Goal: Task Accomplishment & Management: Complete application form

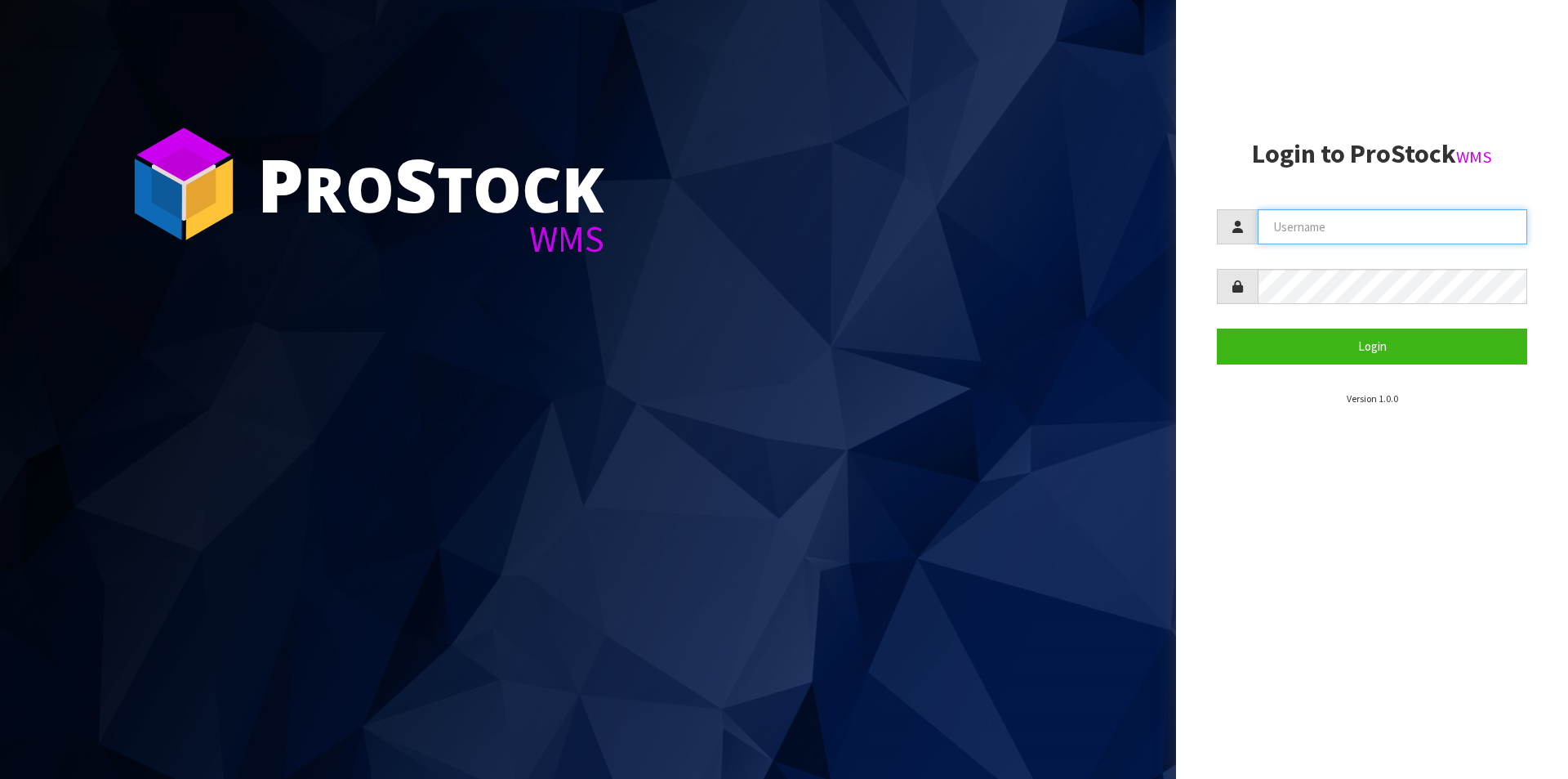
drag, startPoint x: 1308, startPoint y: 232, endPoint x: 1329, endPoint y: 250, distance: 27.7
click at [1308, 232] on input "text" at bounding box center [1392, 227] width 269 height 35
type input "Australianclutch"
click at [1217, 329] on button "Login" at bounding box center [1371, 346] width 310 height 35
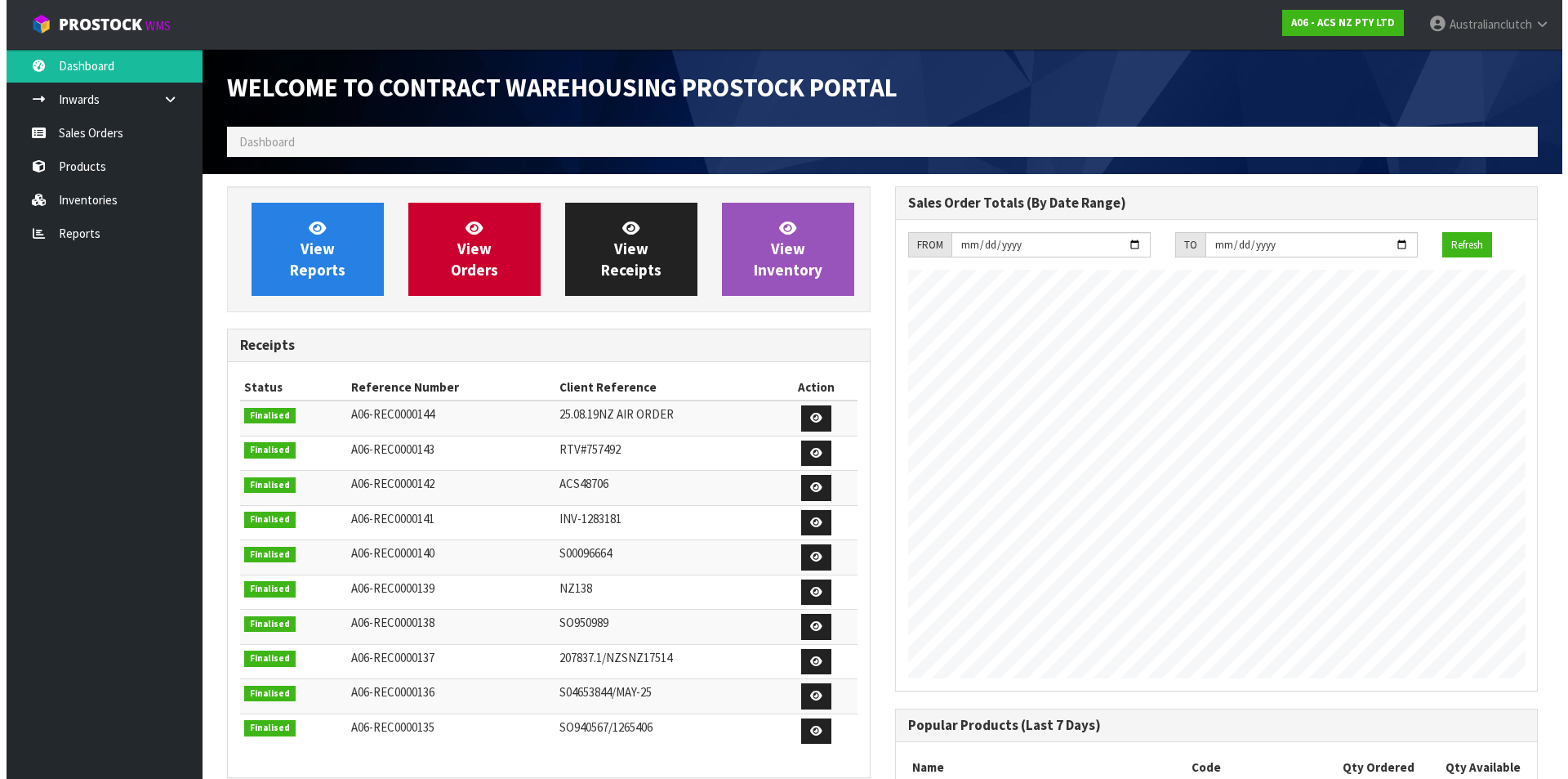
scroll to position [906, 667]
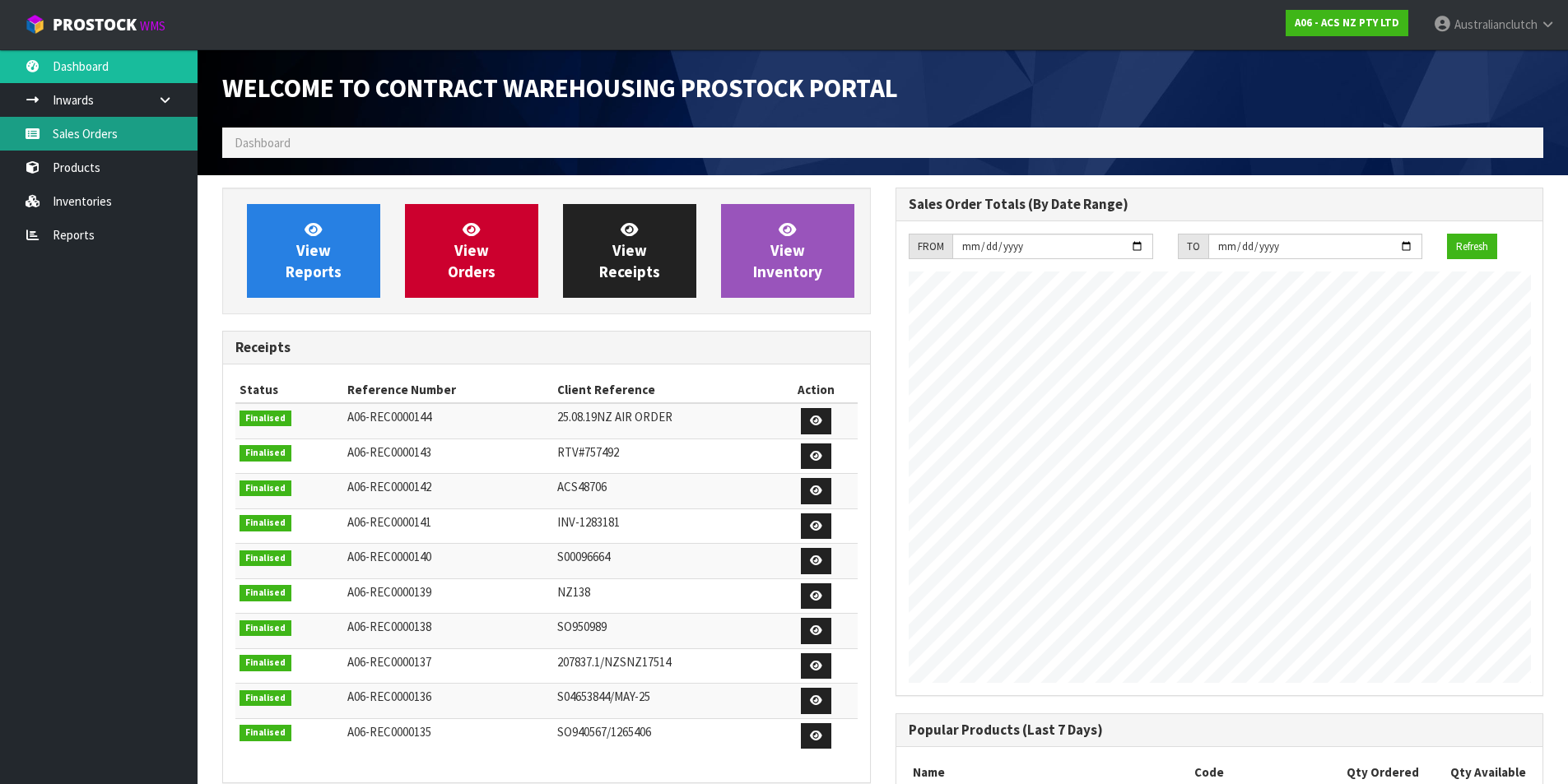
click at [118, 140] on link "Sales Orders" at bounding box center [99, 134] width 197 height 34
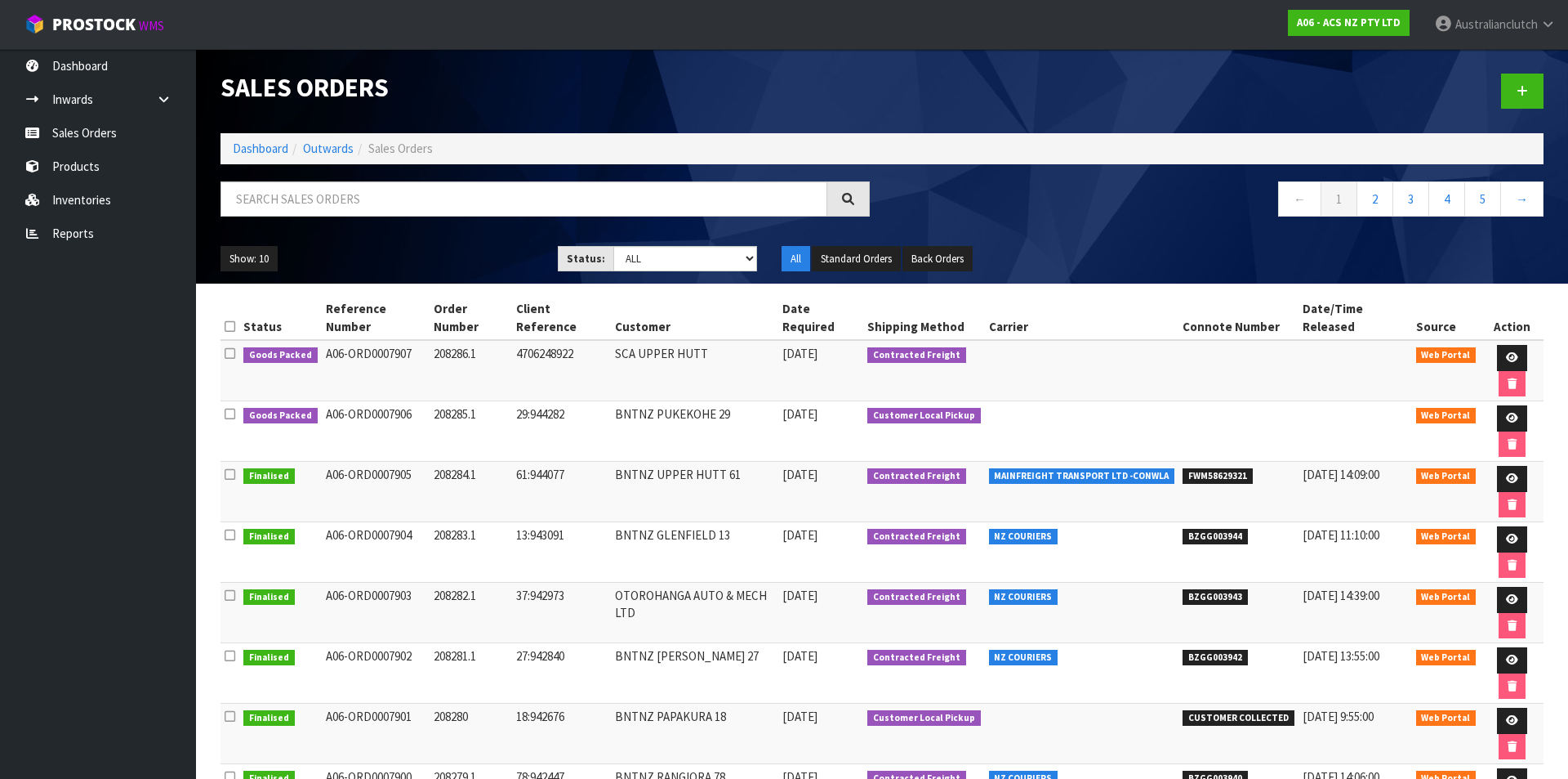
click at [1545, 98] on div at bounding box center [1219, 91] width 674 height 85
click at [1514, 97] on link at bounding box center [1522, 91] width 43 height 35
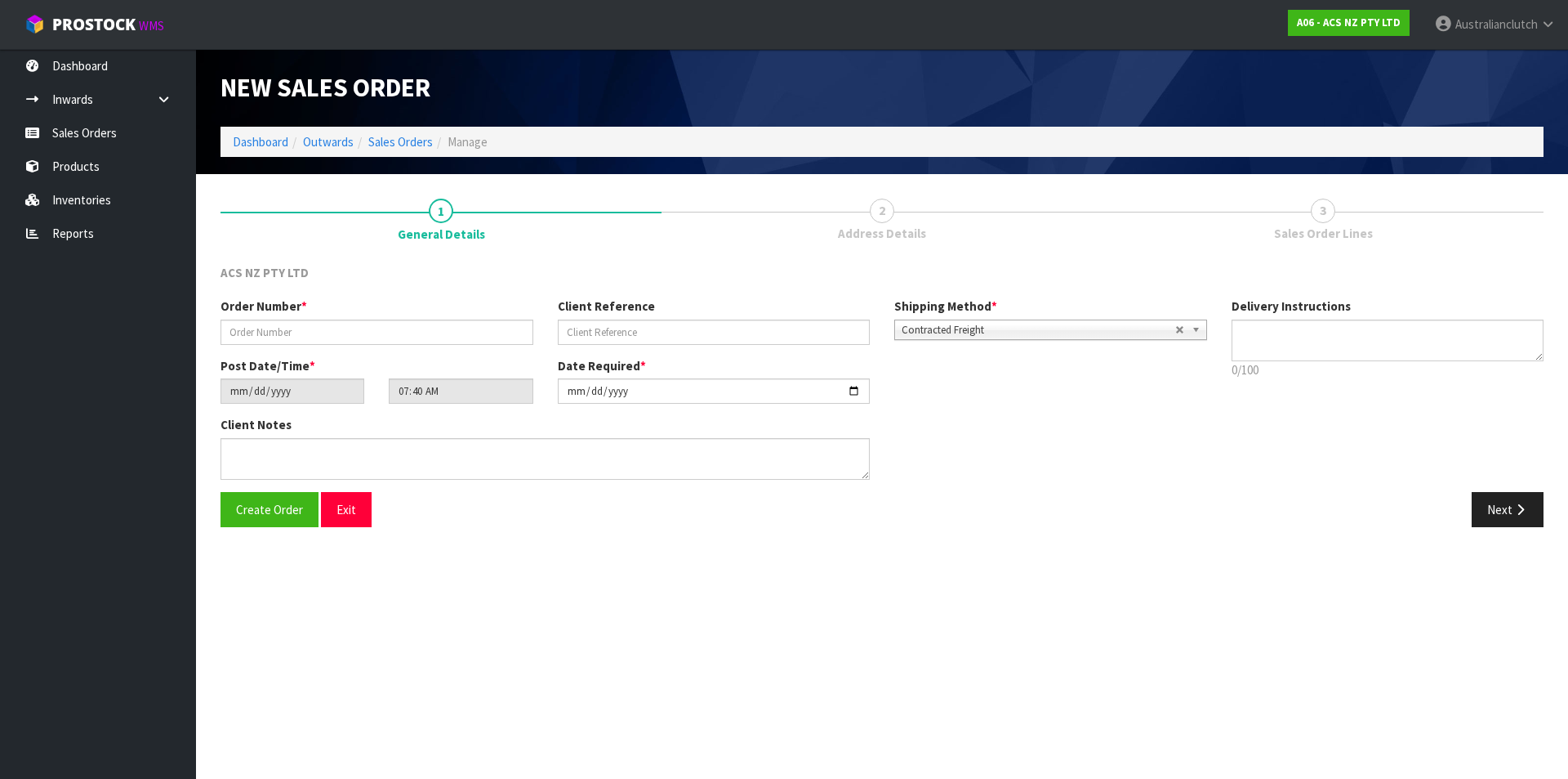
click at [624, 351] on div "Order Number * Client Reference Shipping Method * Pickup Contracted Freight Con…" at bounding box center [713, 327] width 1011 height 59
click at [602, 346] on div "Order Number * Client Reference Shipping Method * Pickup Contracted Freight Con…" at bounding box center [713, 327] width 1011 height 59
drag, startPoint x: 595, startPoint y: 338, endPoint x: 611, endPoint y: 347, distance: 18.4
click at [599, 340] on input "text" at bounding box center [714, 332] width 313 height 25
paste input "24:944412"
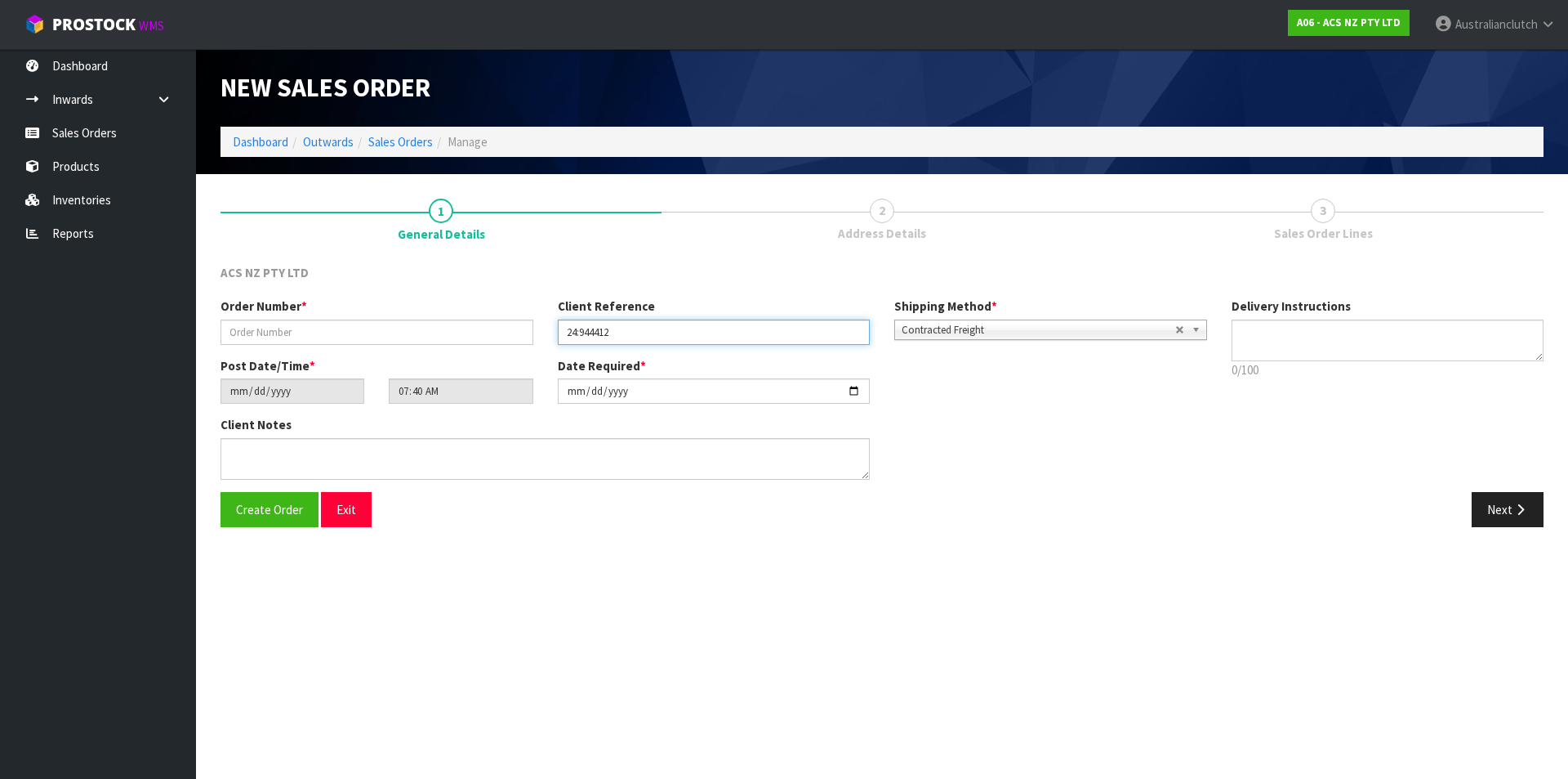
type input "24:944412"
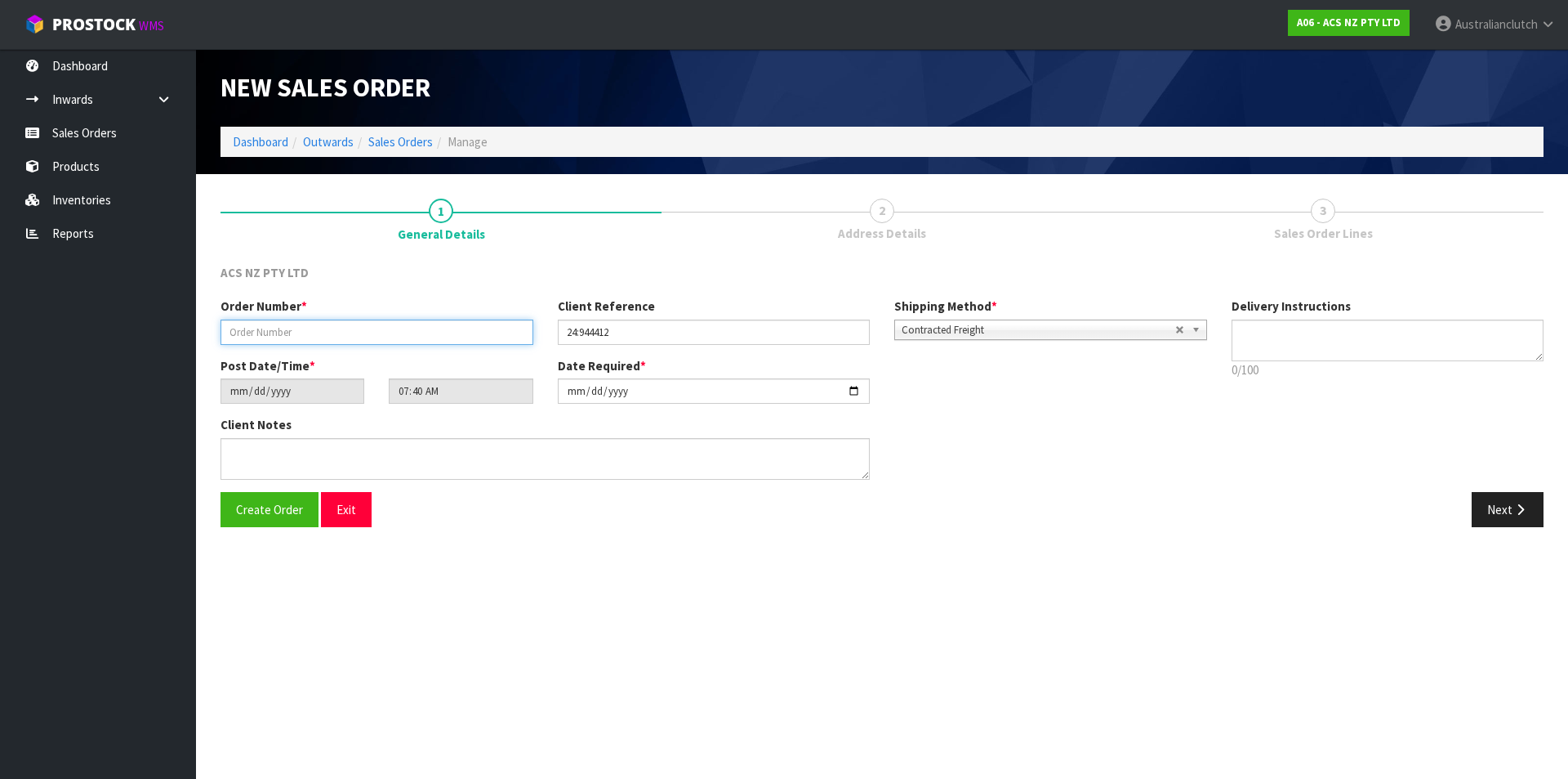
click at [319, 324] on input "text" at bounding box center [377, 332] width 313 height 25
type input "208287.1"
click at [966, 341] on div "Order Number * 208287.1 Client Reference 24:944412 Shipping Method * Pickup Con…" at bounding box center [713, 327] width 1011 height 59
click at [941, 336] on span "Contracted Freight" at bounding box center [1038, 330] width 273 height 19
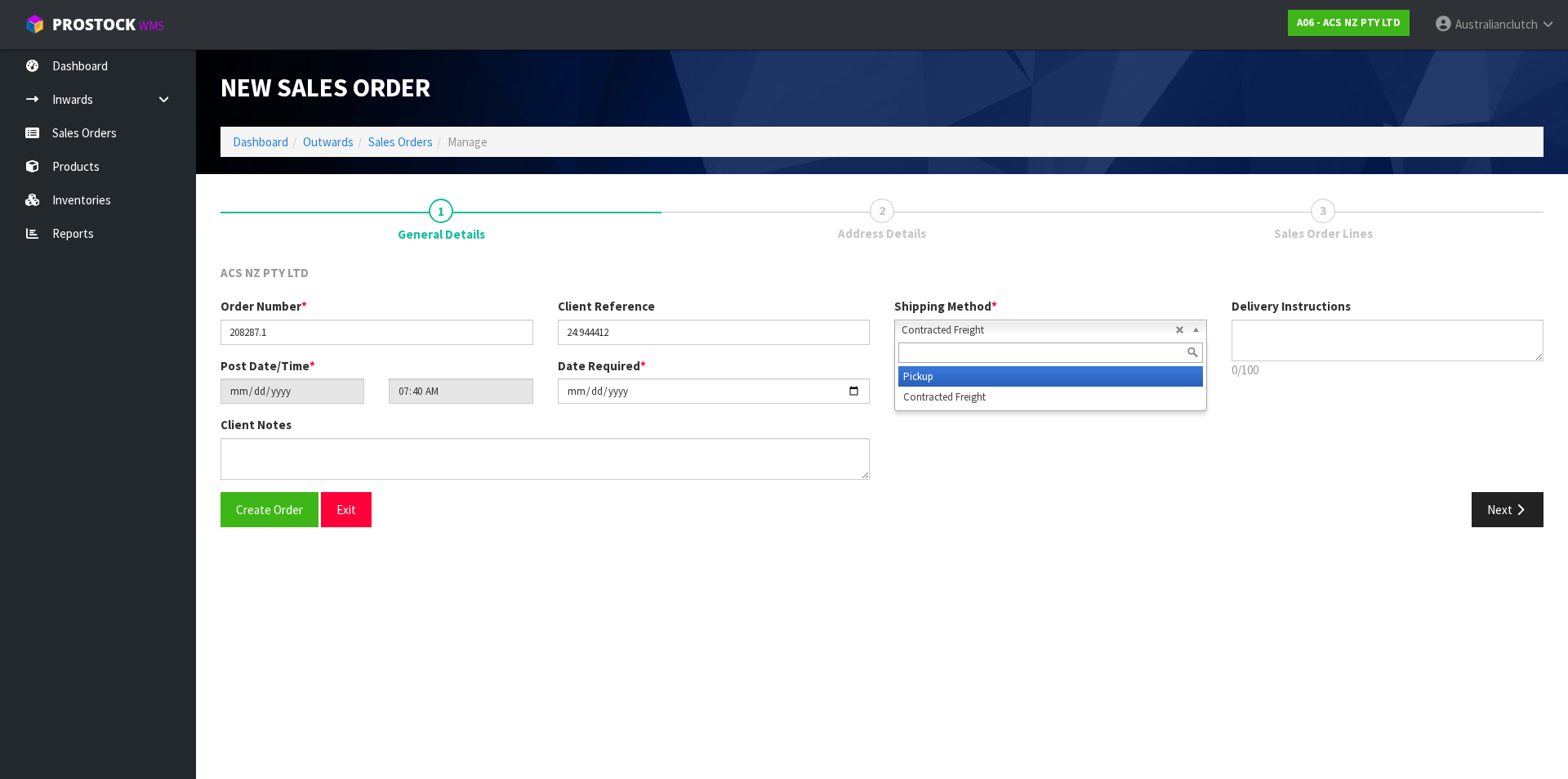
drag, startPoint x: 956, startPoint y: 382, endPoint x: 871, endPoint y: 420, distance: 93.1
click at [956, 381] on li "Pickup" at bounding box center [1050, 377] width 304 height 20
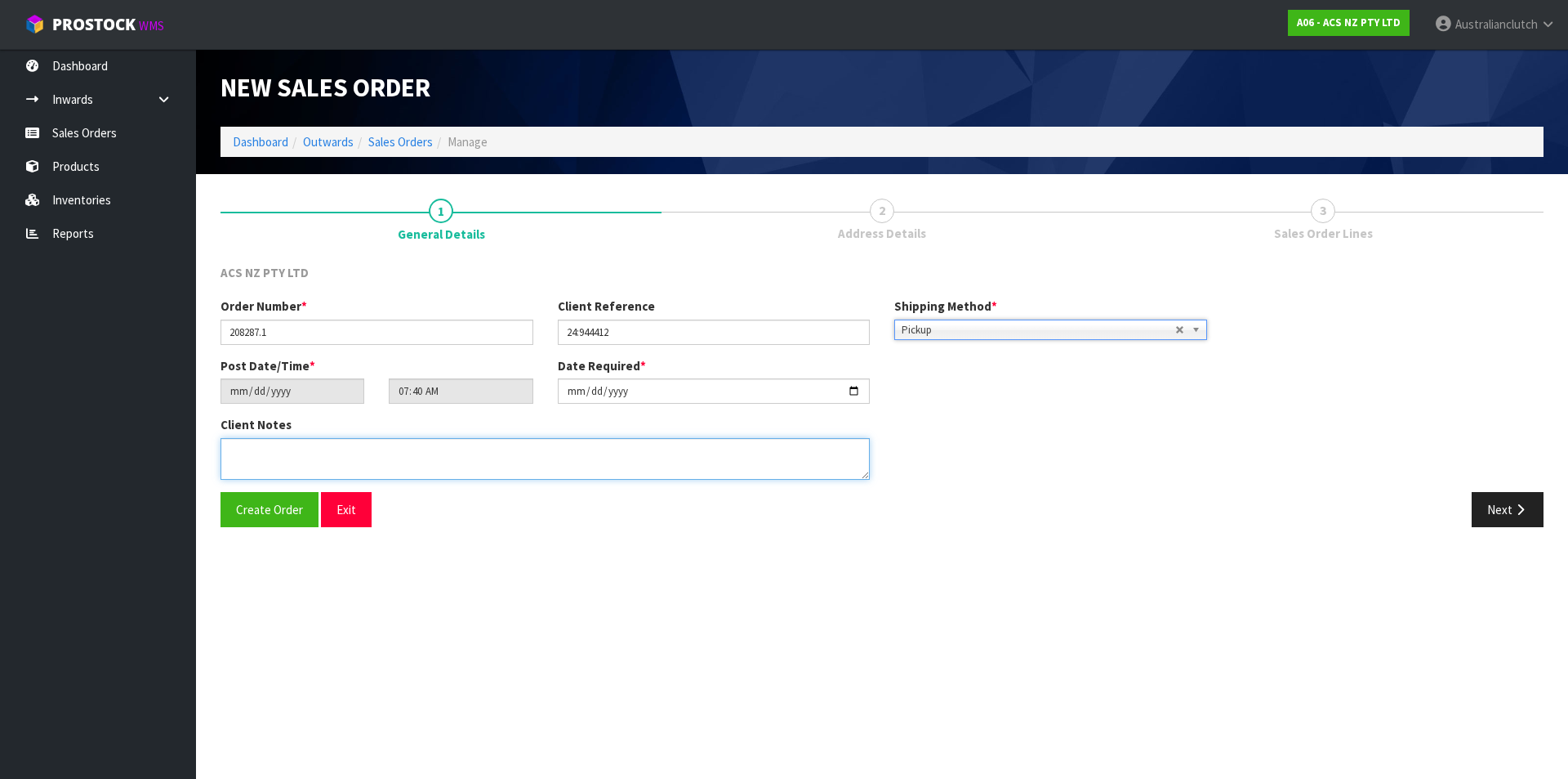
click at [808, 456] on textarea at bounding box center [545, 459] width 649 height 42
type textarea "EXCEL CORUIERS WILL COLLECT"
click at [1523, 512] on icon "button" at bounding box center [1520, 510] width 16 height 13
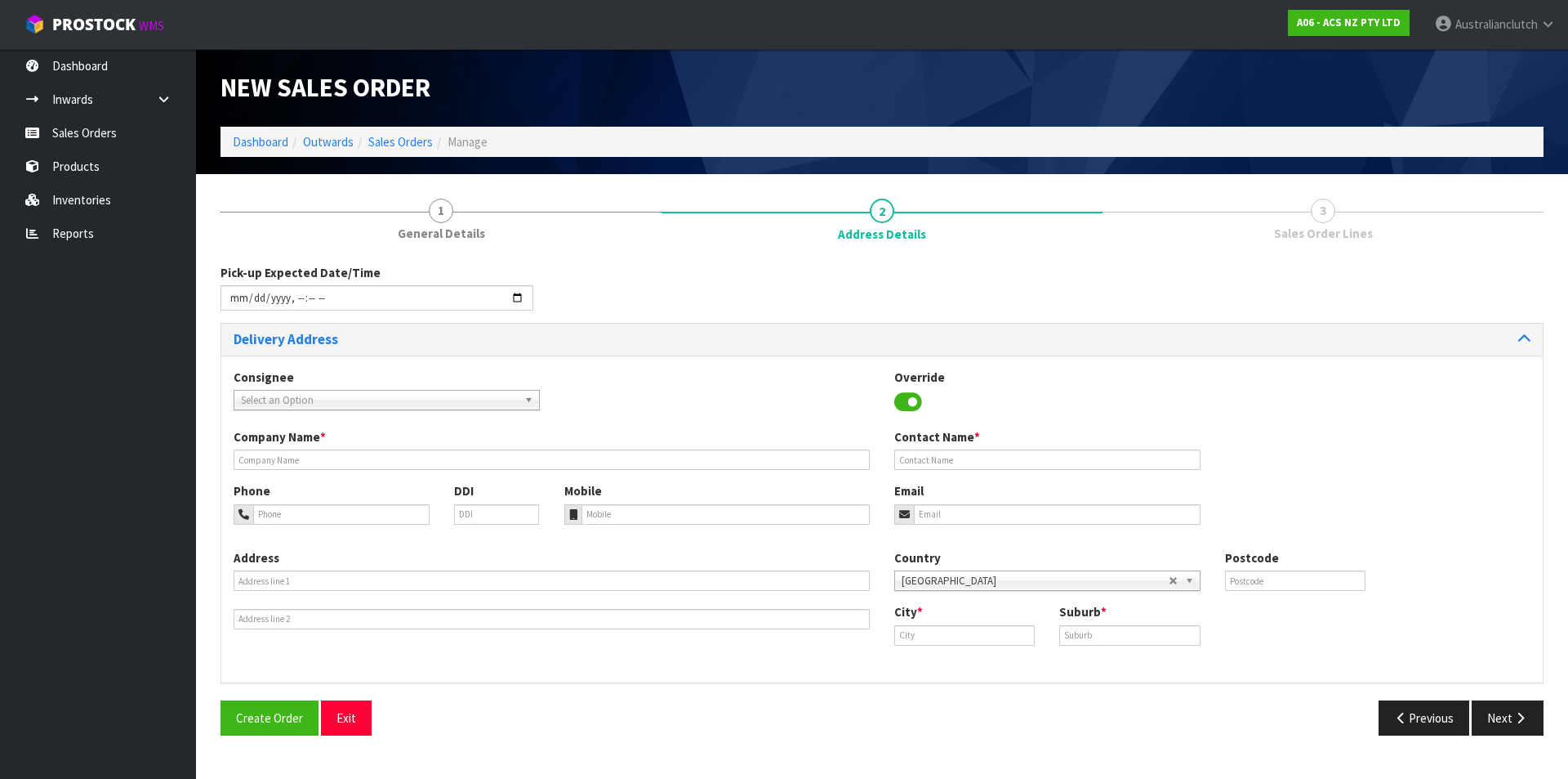
click at [253, 392] on span "Select an Option" at bounding box center [379, 400] width 277 height 19
type input "201404"
click at [314, 451] on li "201404 - BNTNZ [GEOGRAPHIC_DATA] 24" at bounding box center [386, 447] width 298 height 20
type input "BNTNZ [GEOGRAPHIC_DATA] 24"
type input "[STREET_ADDRESS]"
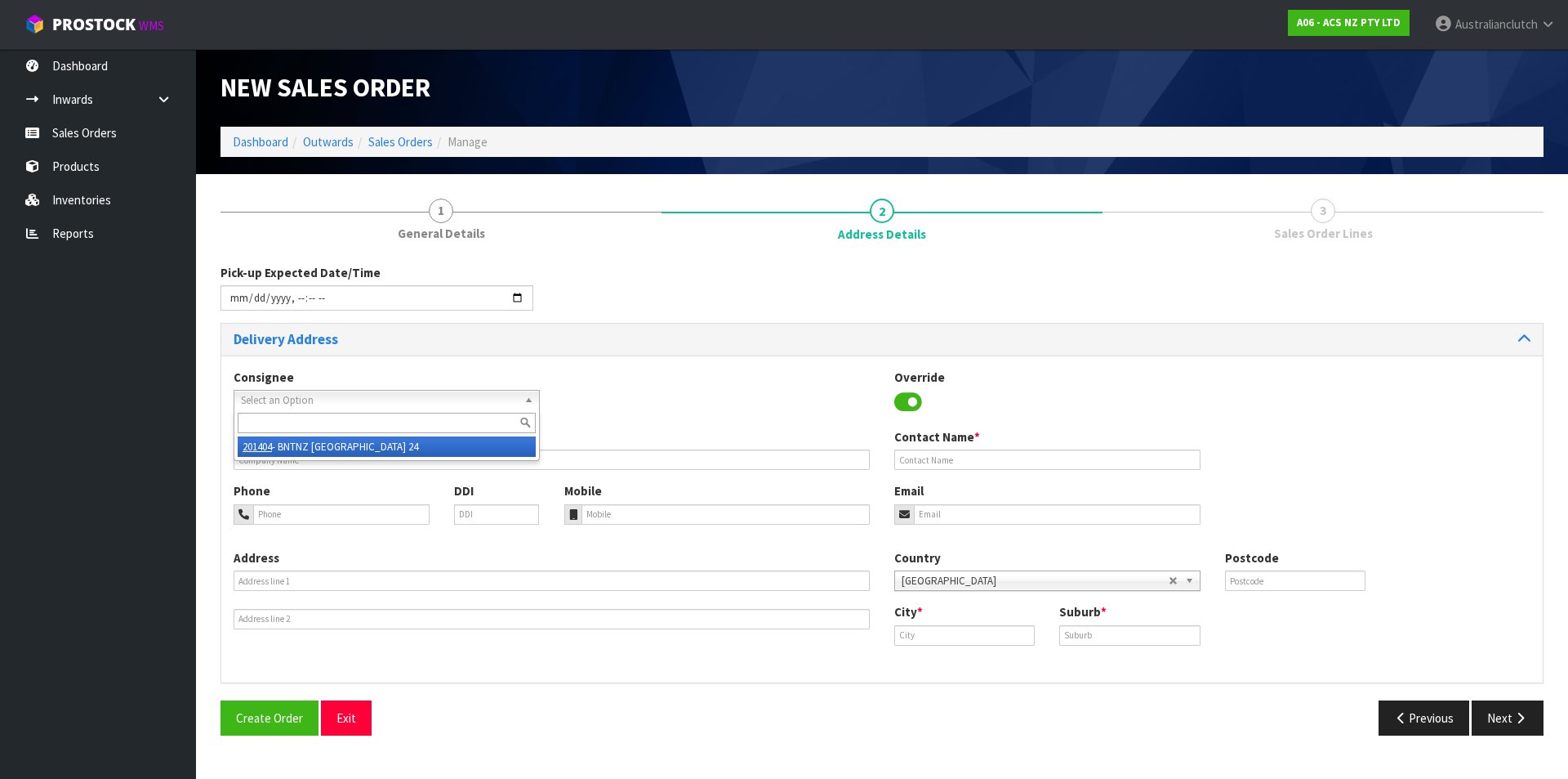
type input "0932"
type input "[GEOGRAPHIC_DATA]"
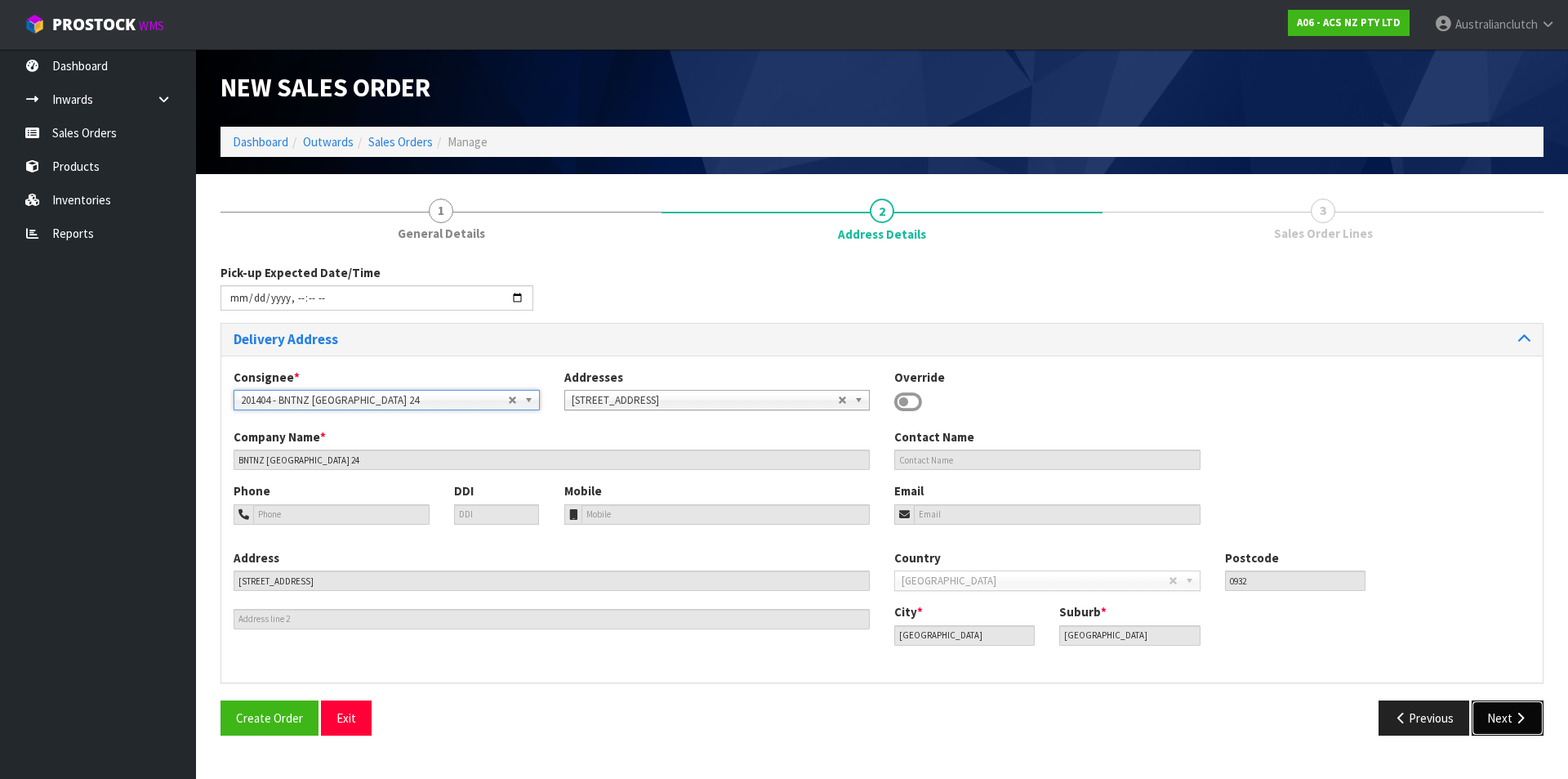
click at [1520, 719] on icon "button" at bounding box center [1520, 718] width 16 height 13
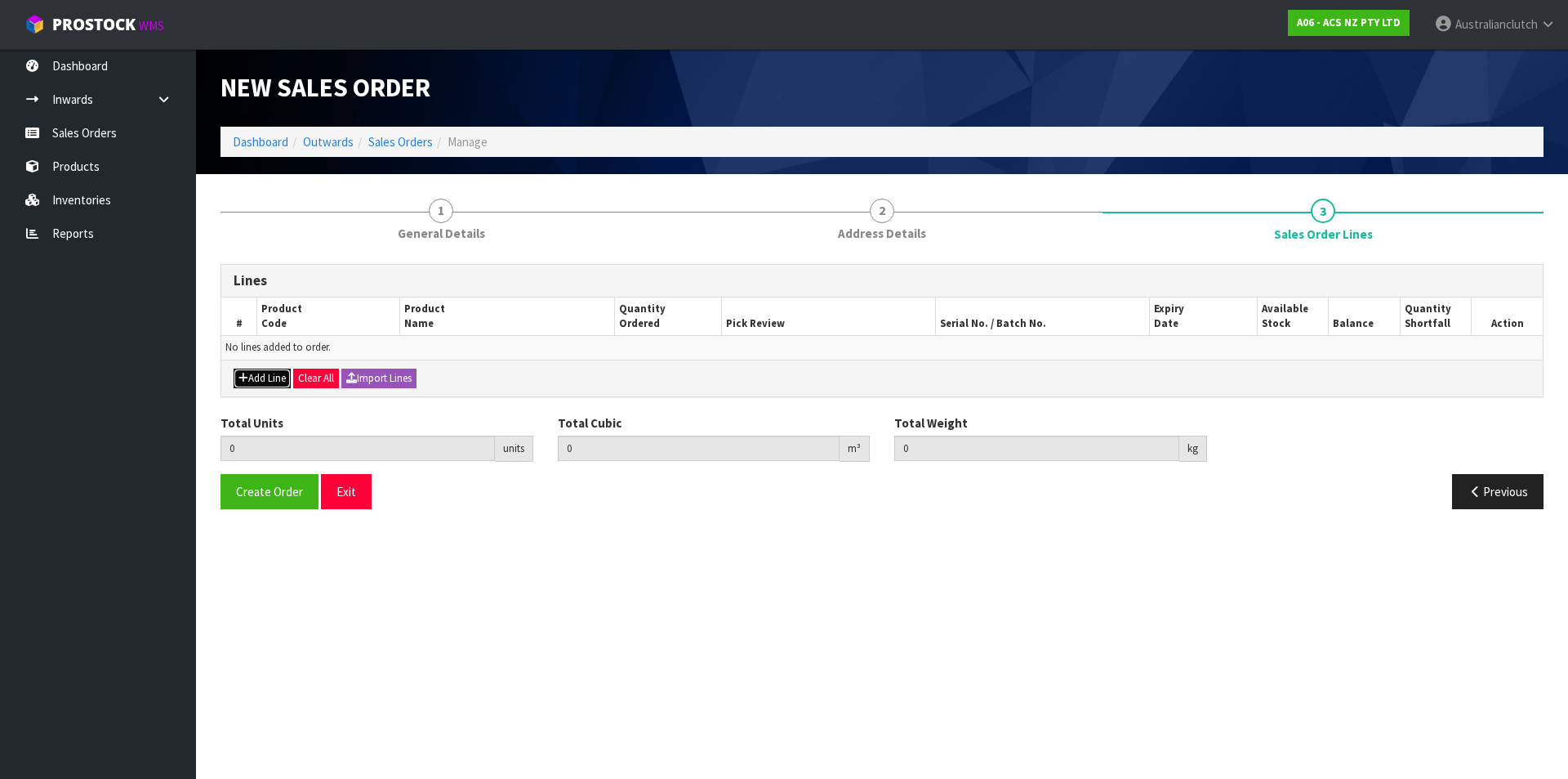
click at [267, 369] on button "Add Line" at bounding box center [262, 377] width 57 height 19
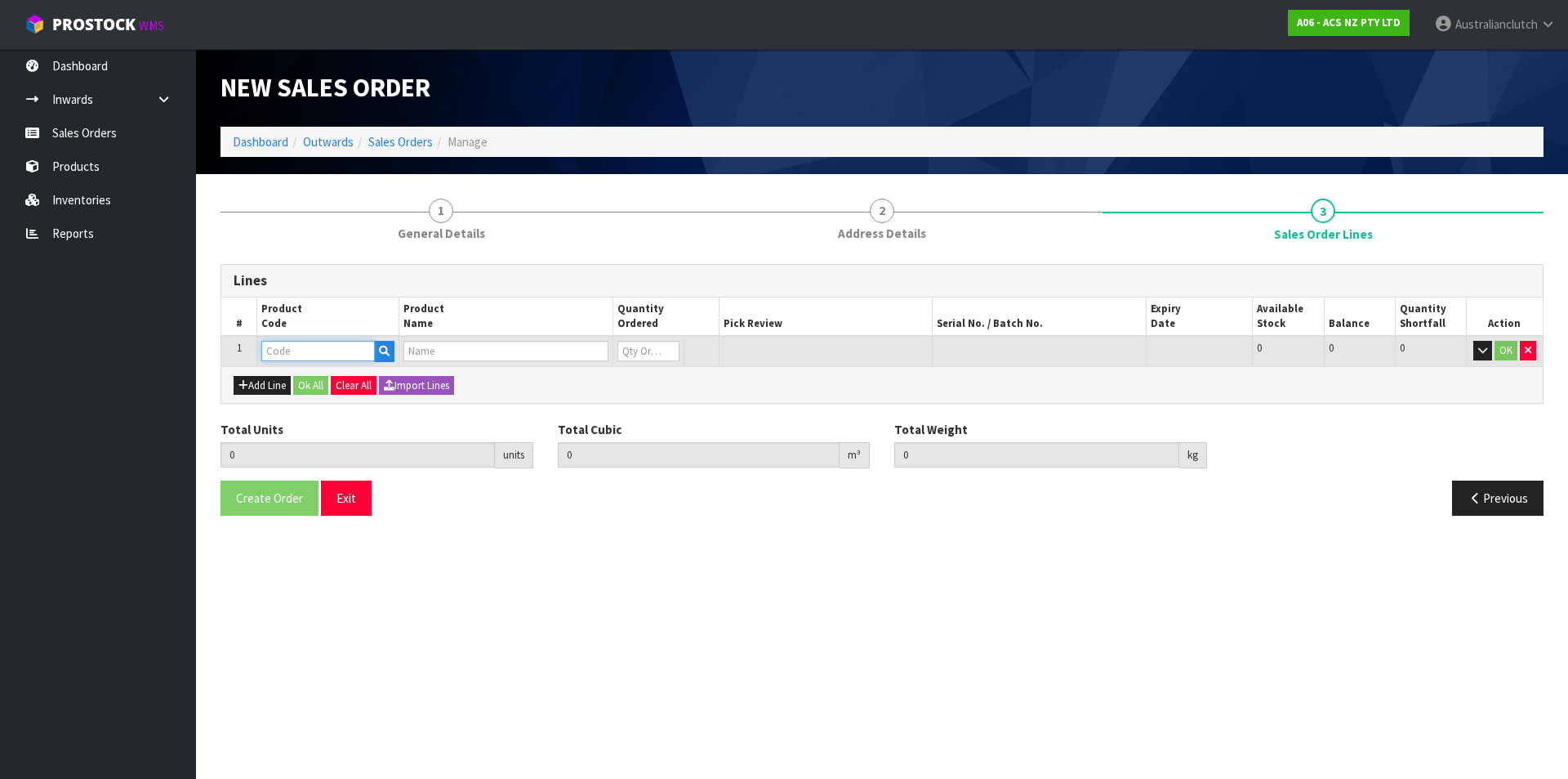
click at [295, 351] on input "text" at bounding box center [319, 351] width 114 height 20
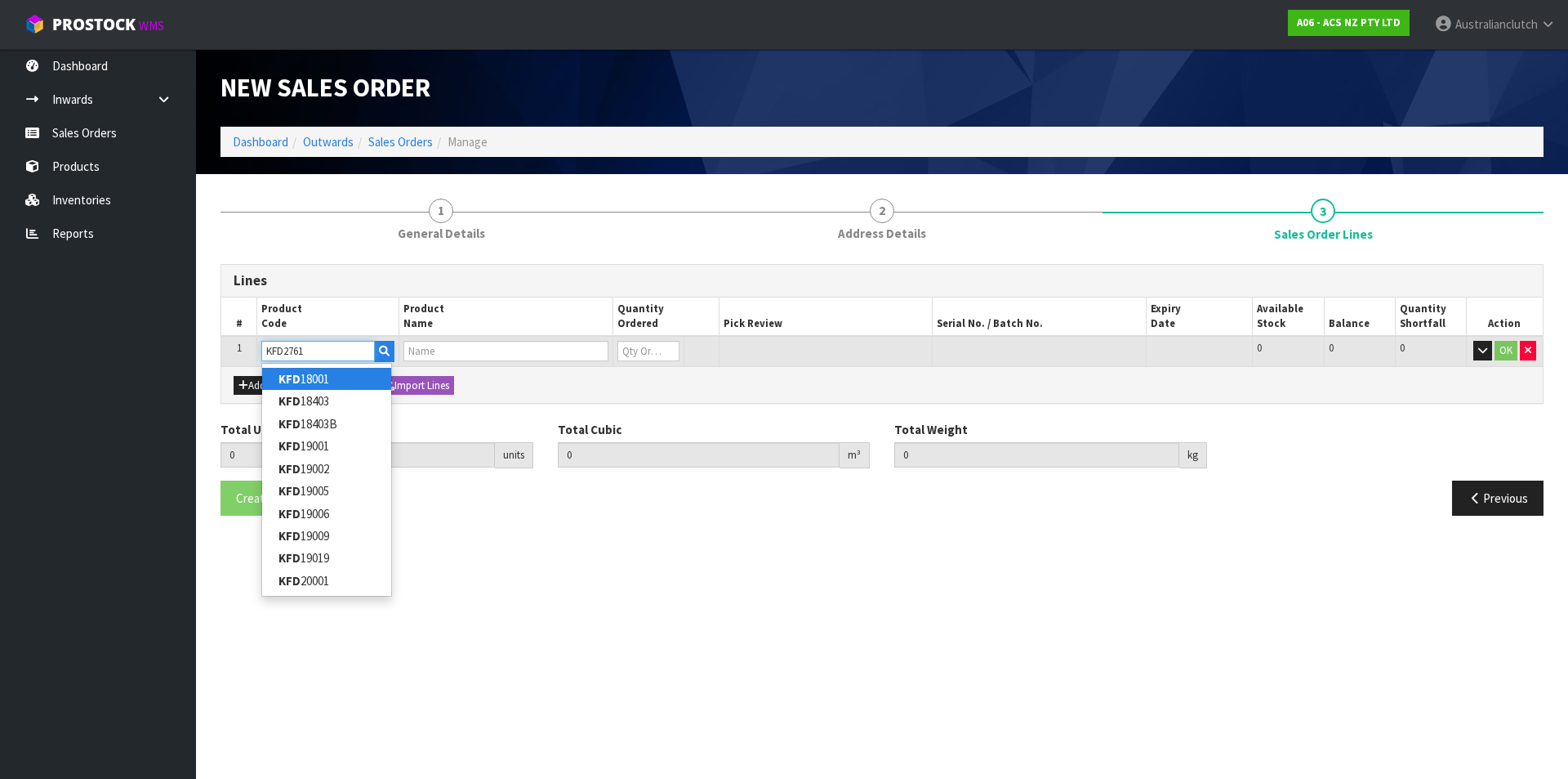
type input "KFD27613"
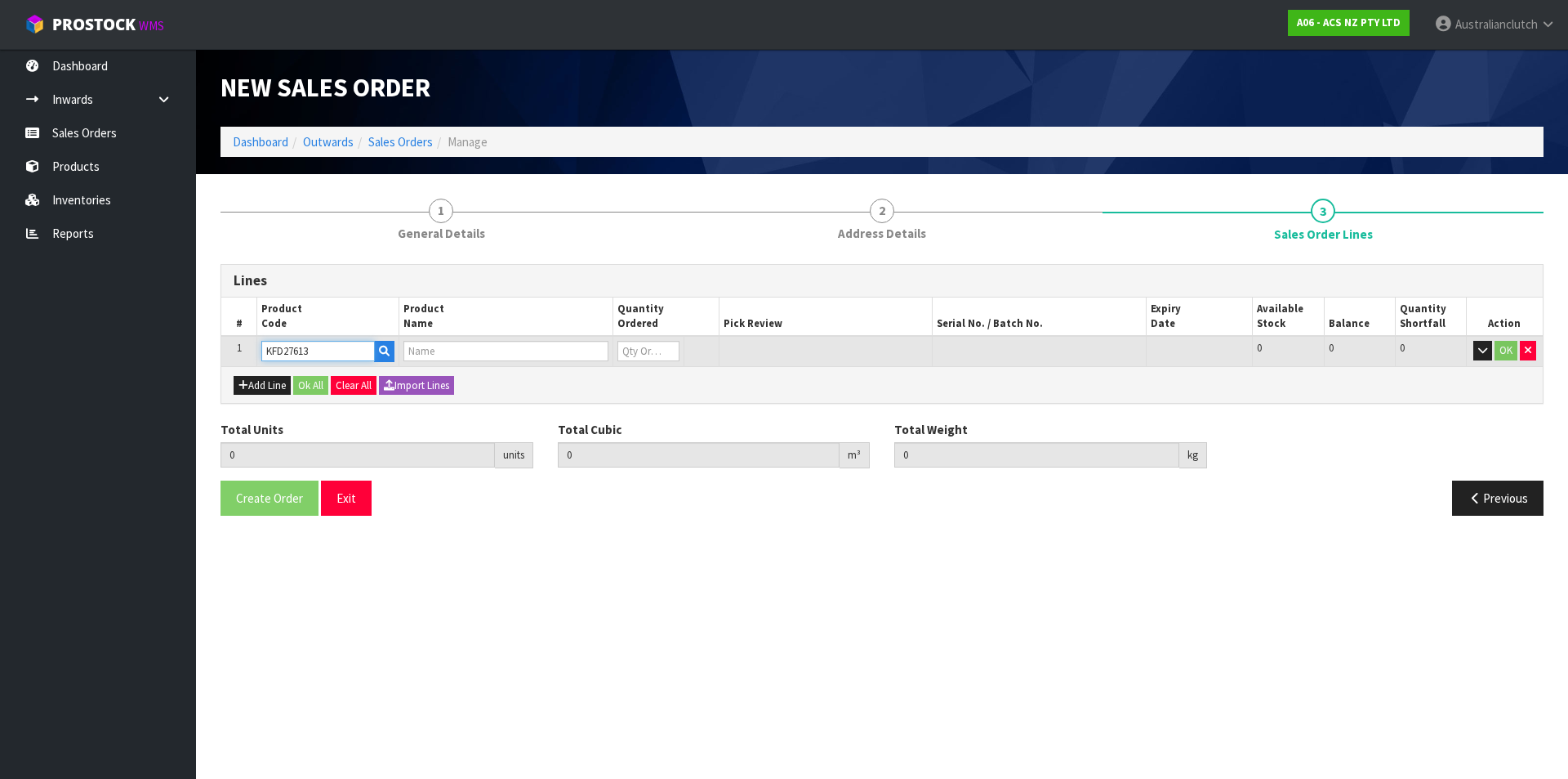
type input "0.000000"
type input "0.000"
type input "KIT COM FORD TRANSIT 2.0L INC DMF+CSC"
type input "0"
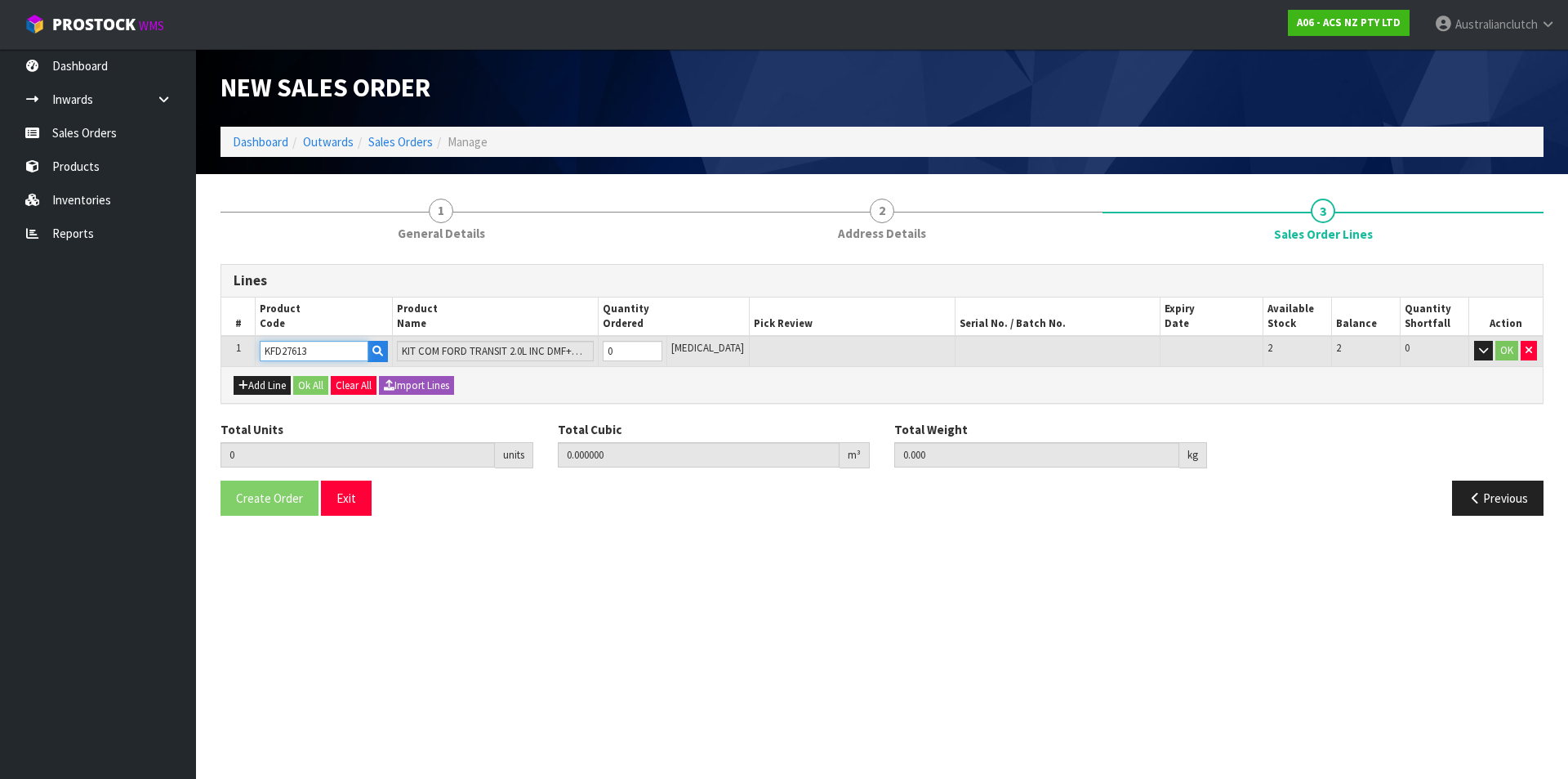
type input "KFD27613"
type input "1"
type input "0.05082"
type input "28.2"
type input "1"
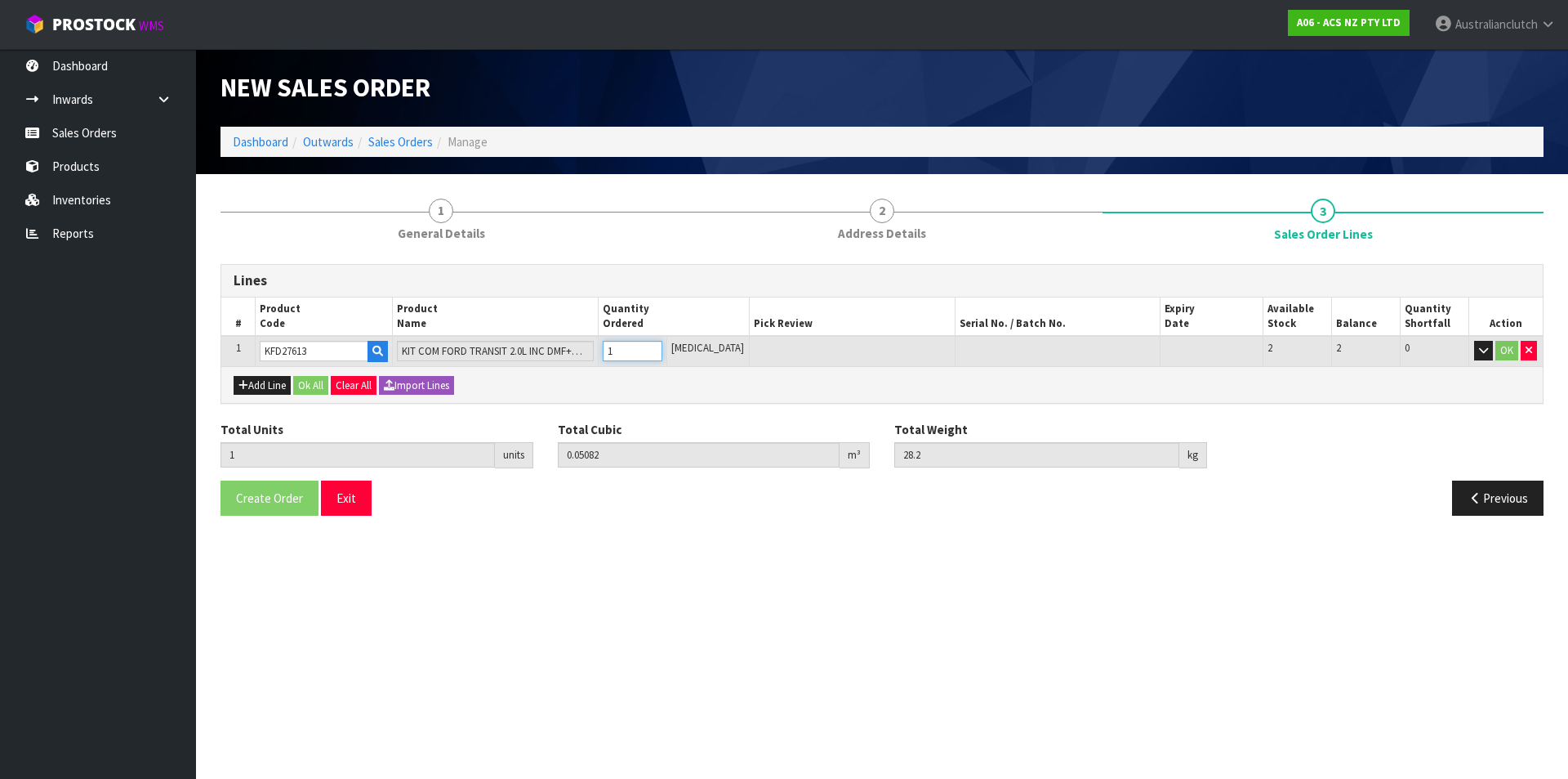
click at [662, 347] on input "1" at bounding box center [632, 351] width 59 height 20
click at [1504, 346] on button "OK" at bounding box center [1506, 350] width 23 height 19
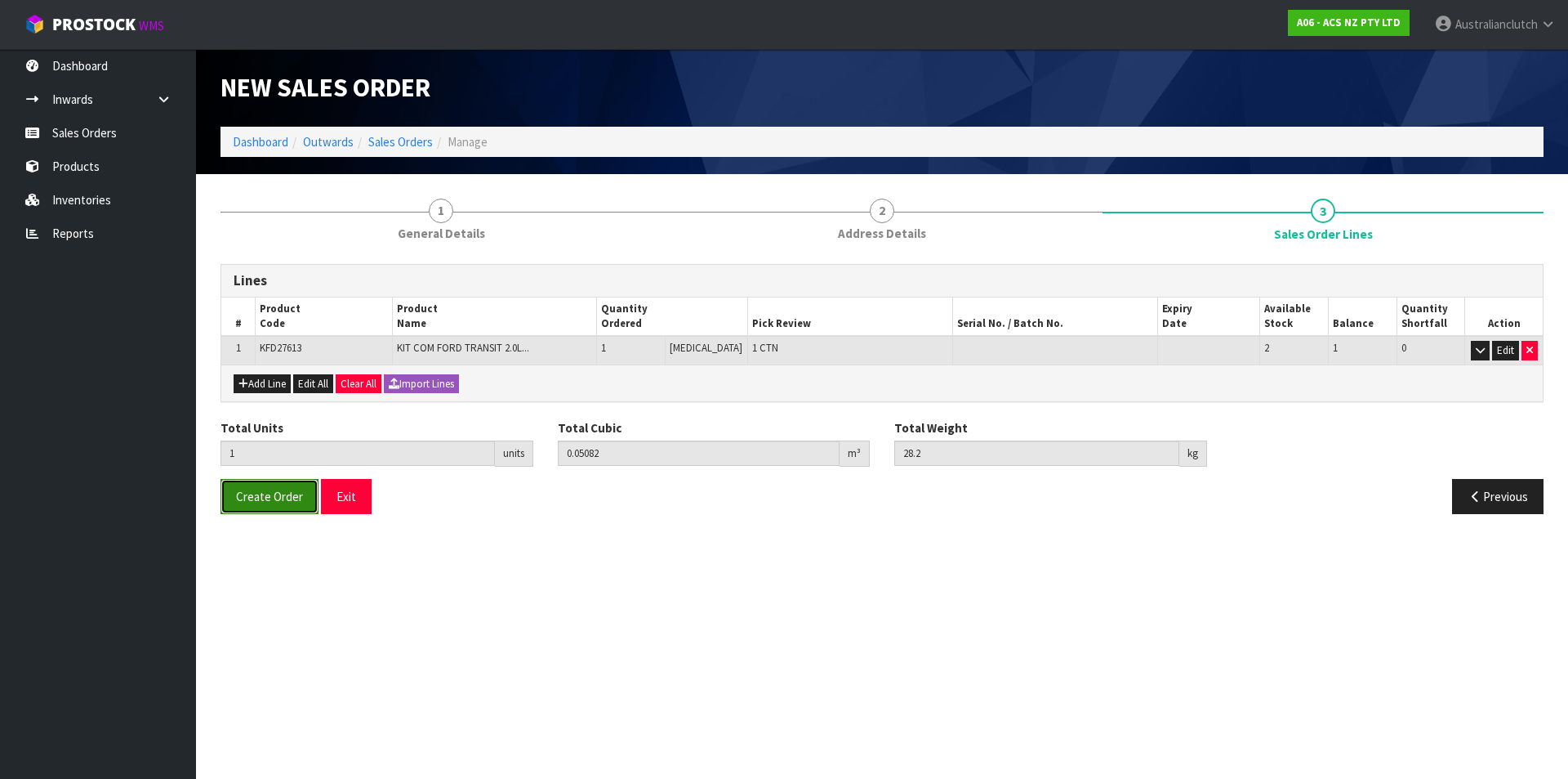
click at [265, 498] on span "Create Order" at bounding box center [269, 496] width 67 height 16
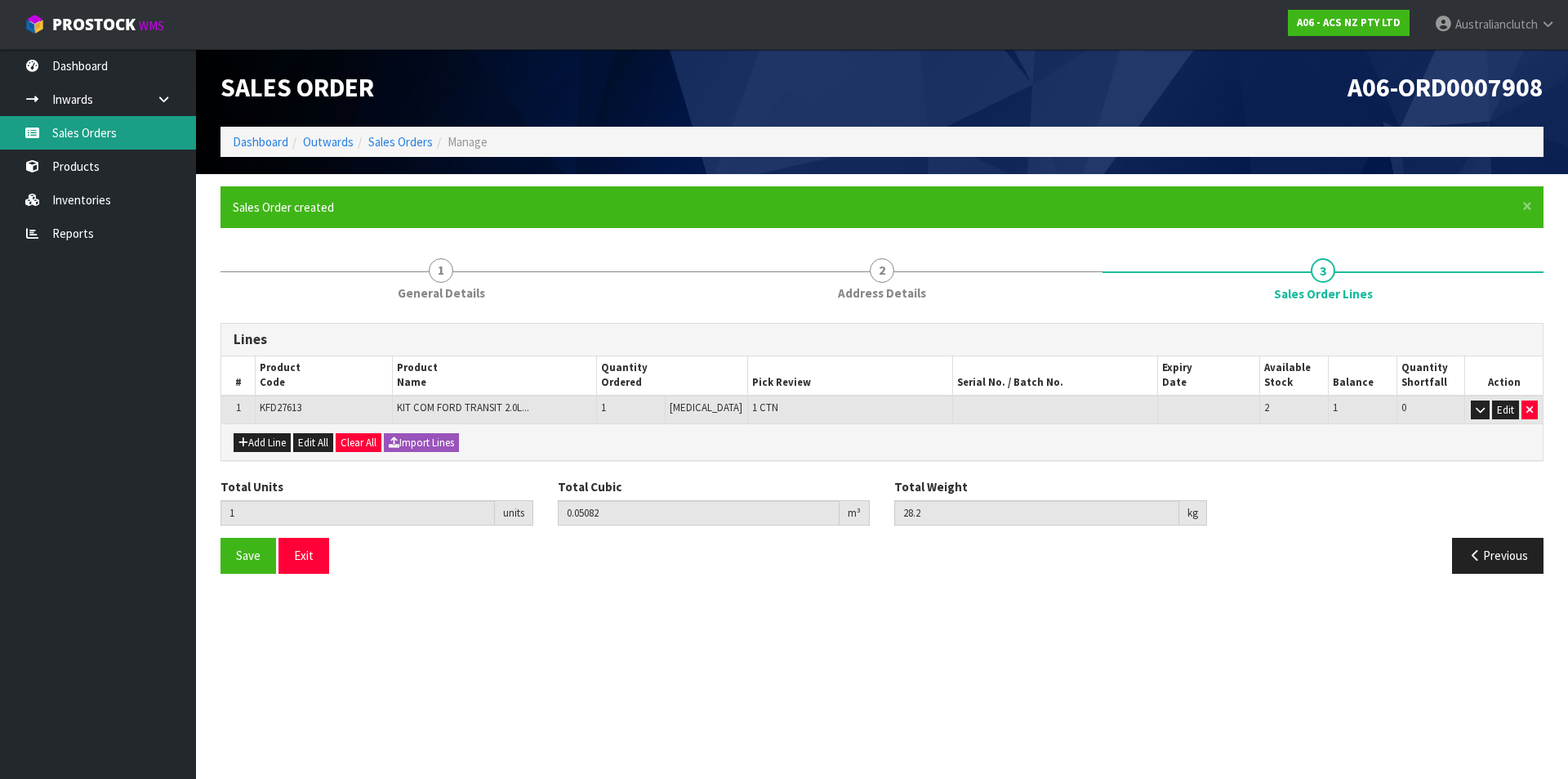
click at [153, 137] on link "Sales Orders" at bounding box center [98, 133] width 196 height 33
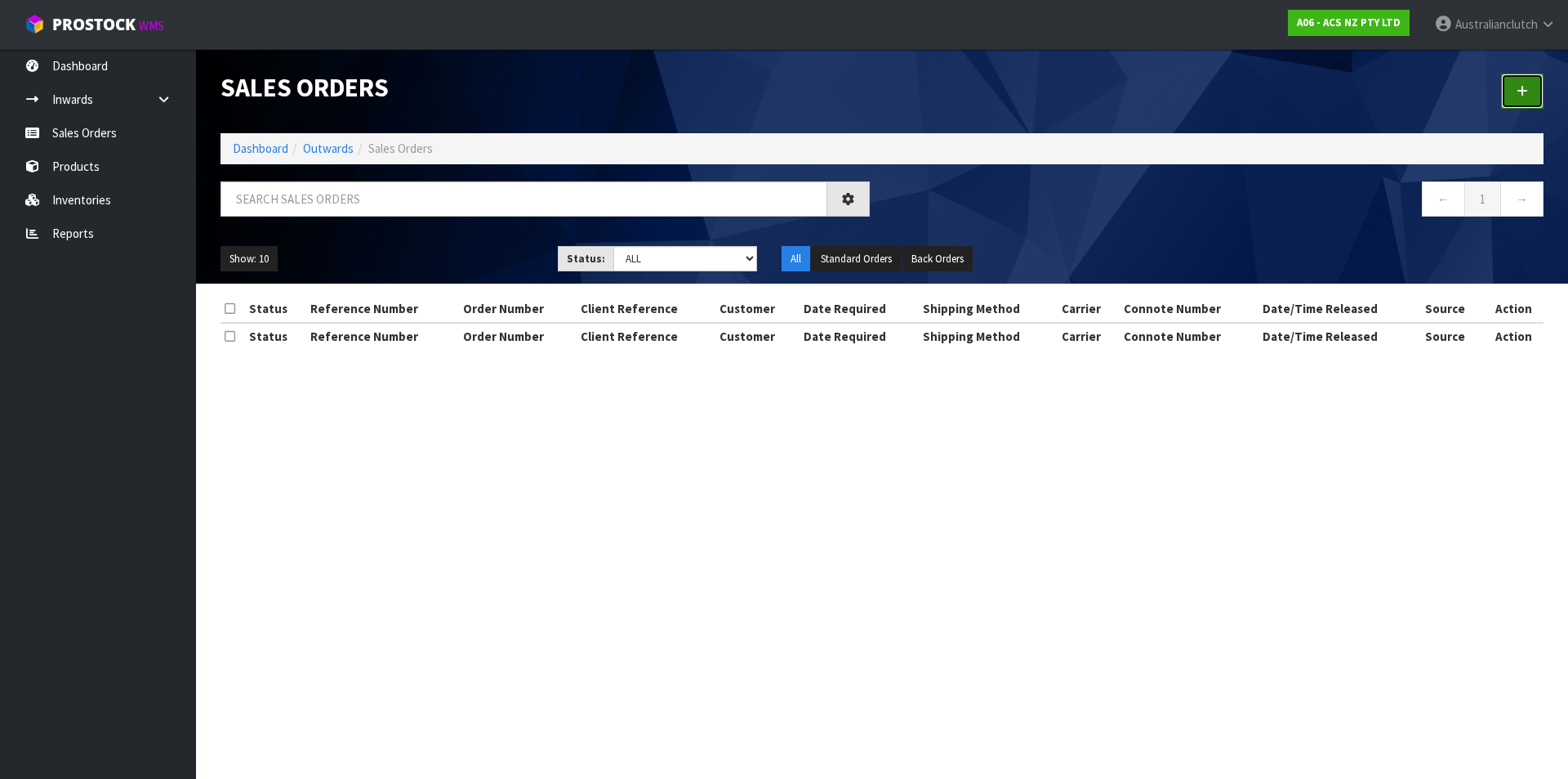
click at [1530, 84] on link at bounding box center [1522, 91] width 43 height 35
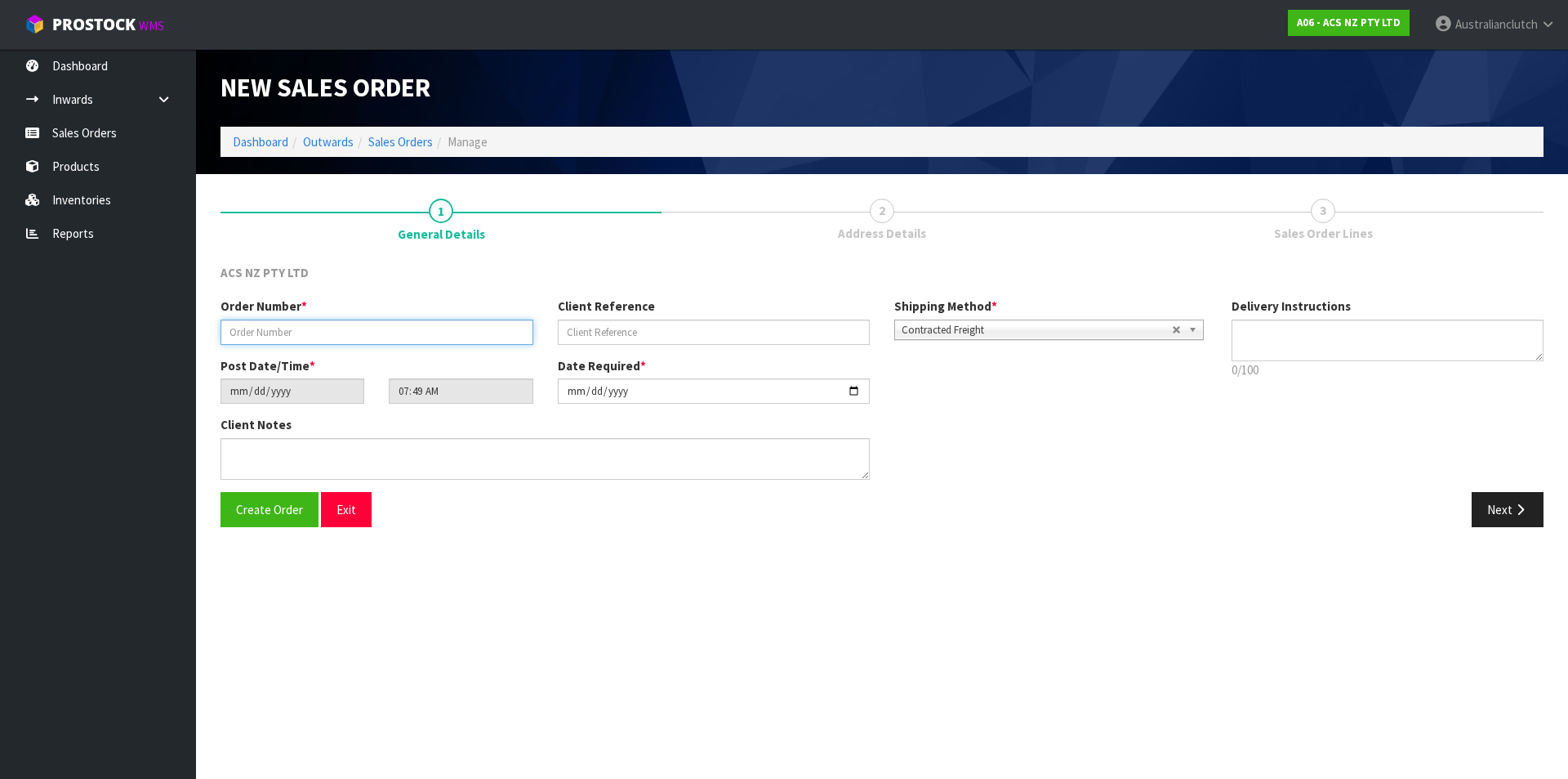
drag, startPoint x: 329, startPoint y: 321, endPoint x: 338, endPoint y: 318, distance: 9.5
click at [329, 320] on input "text" at bounding box center [377, 332] width 313 height 25
type input "208288.1"
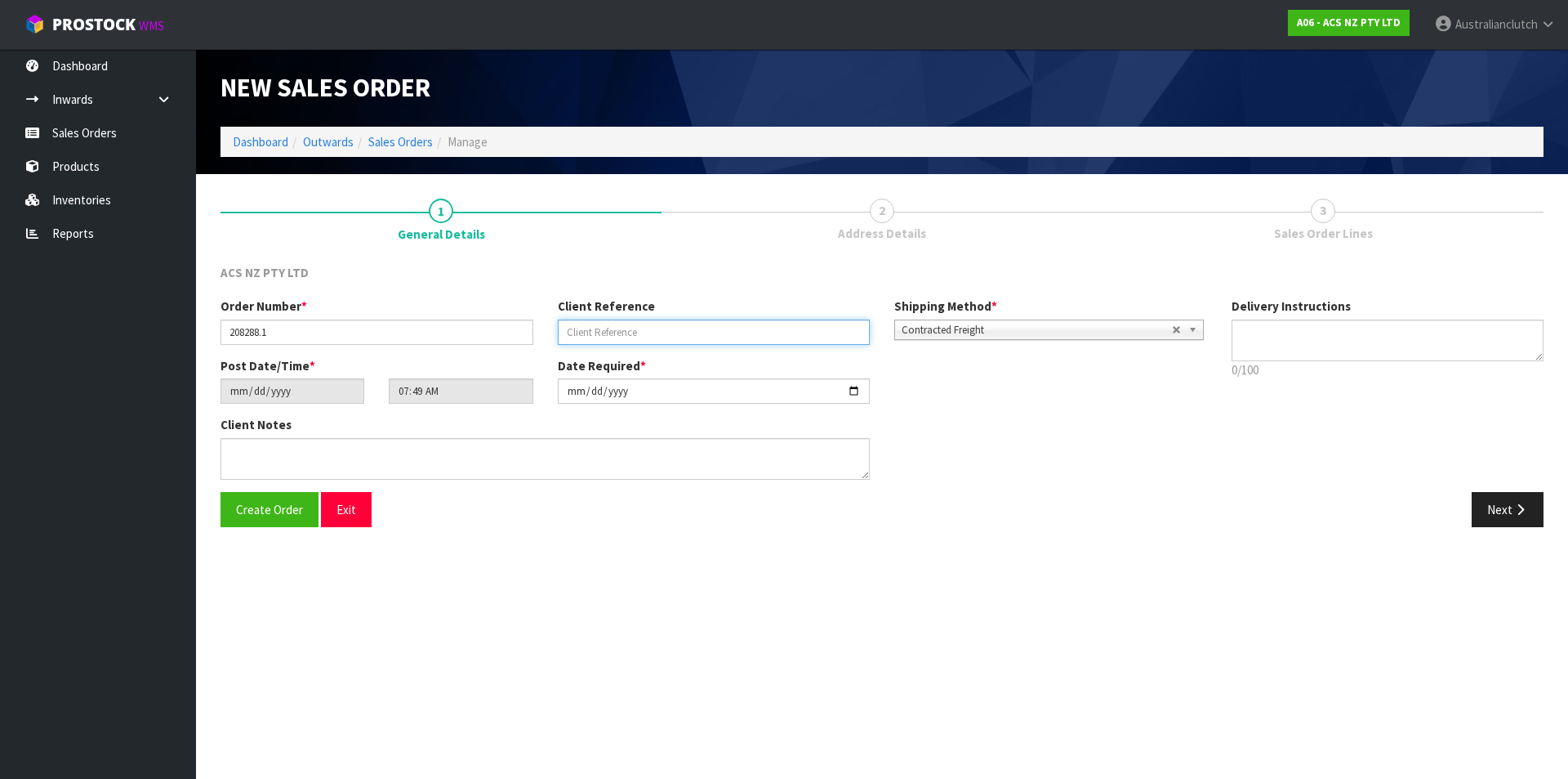
click at [671, 331] on input "text" at bounding box center [714, 332] width 313 height 25
paste input "4706250112"
type input "4706250112"
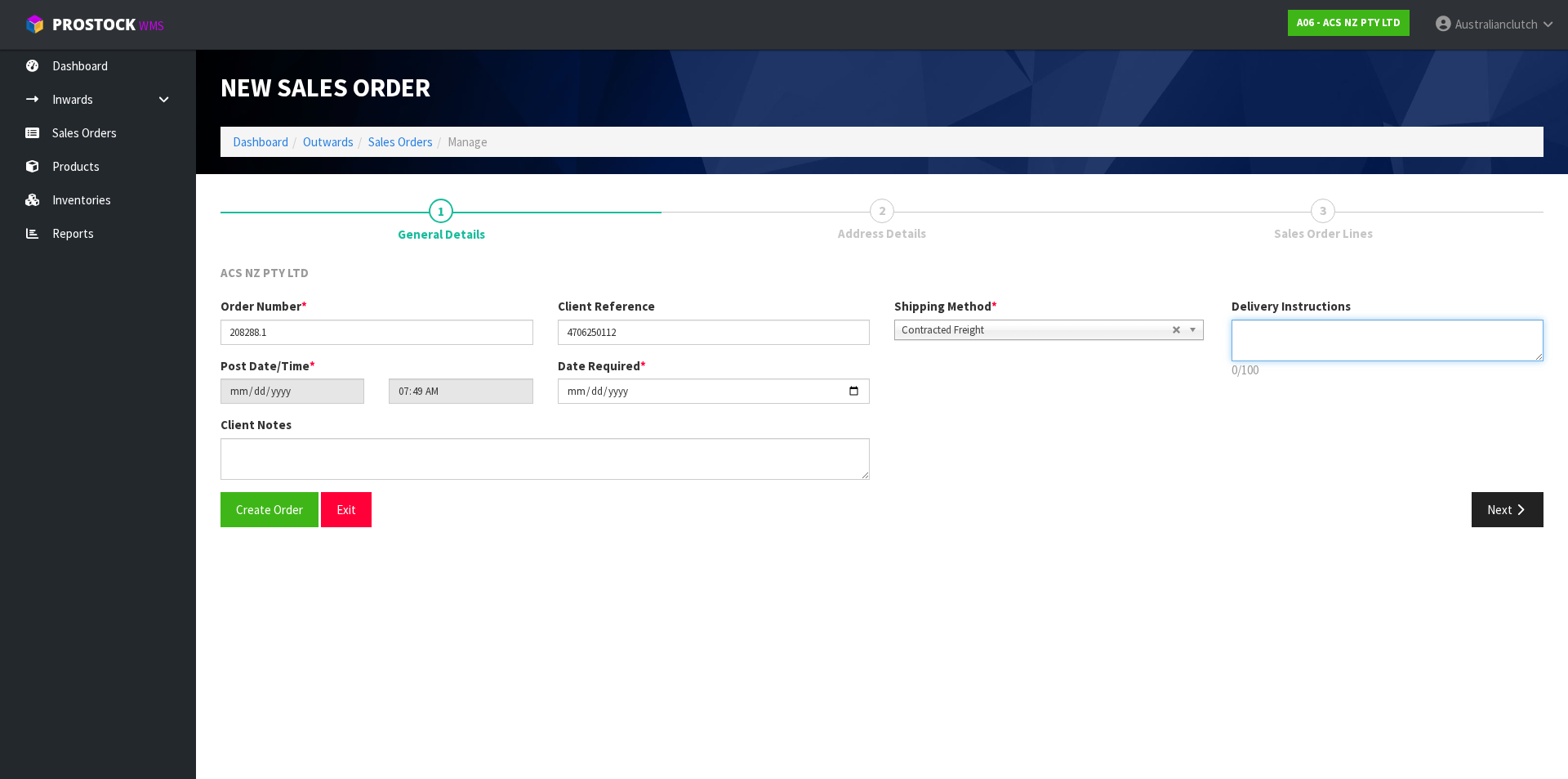
click at [1285, 335] on textarea at bounding box center [1388, 341] width 313 height 42
type textarea "NZC PLEASE"
click at [1496, 509] on button "Next" at bounding box center [1508, 510] width 72 height 35
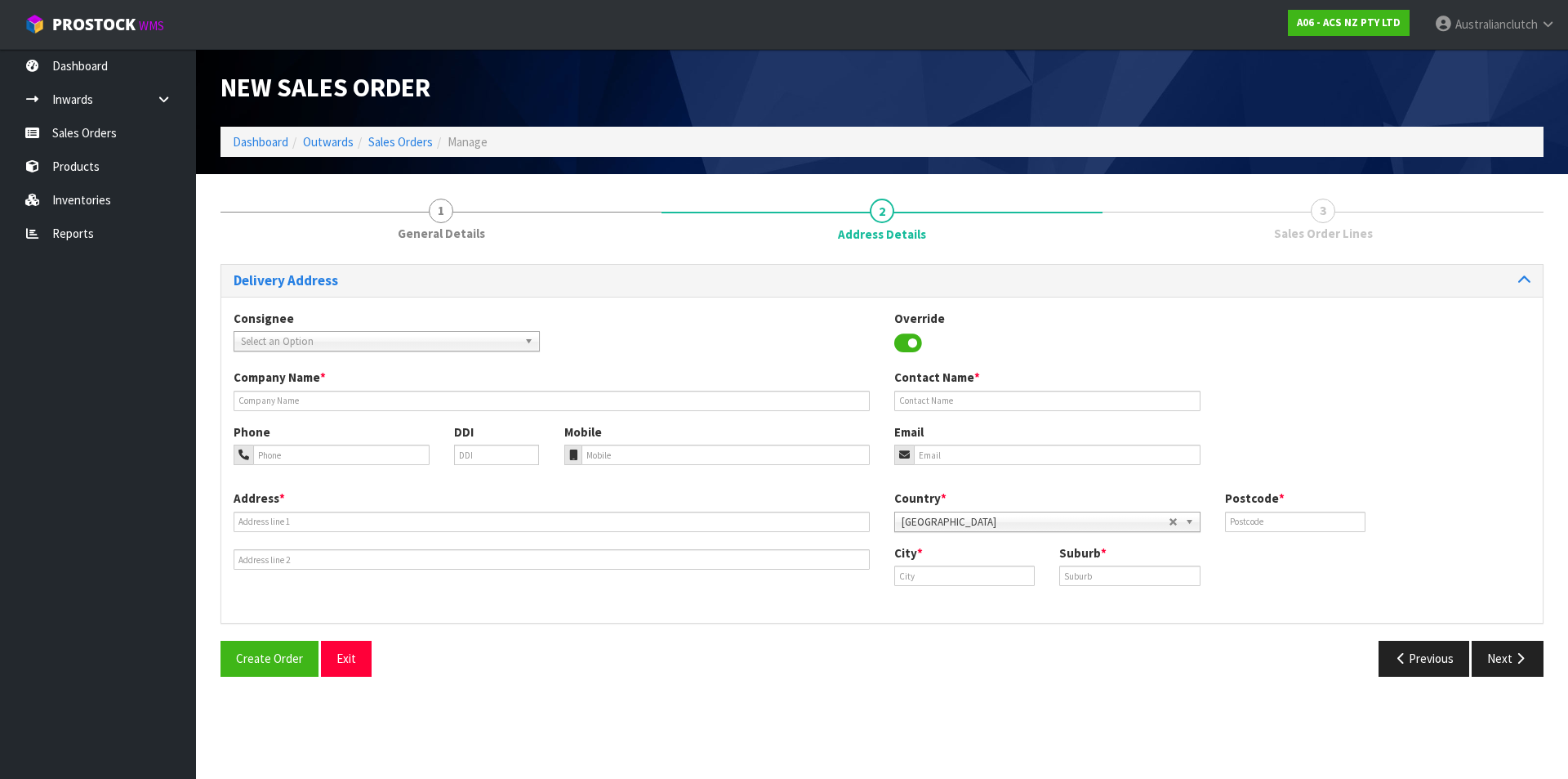
click at [319, 334] on span "Select an Option" at bounding box center [379, 341] width 277 height 19
type input "7004"
click at [336, 391] on li "7004 - SCA MT WELLINGTON" at bounding box center [386, 387] width 298 height 20
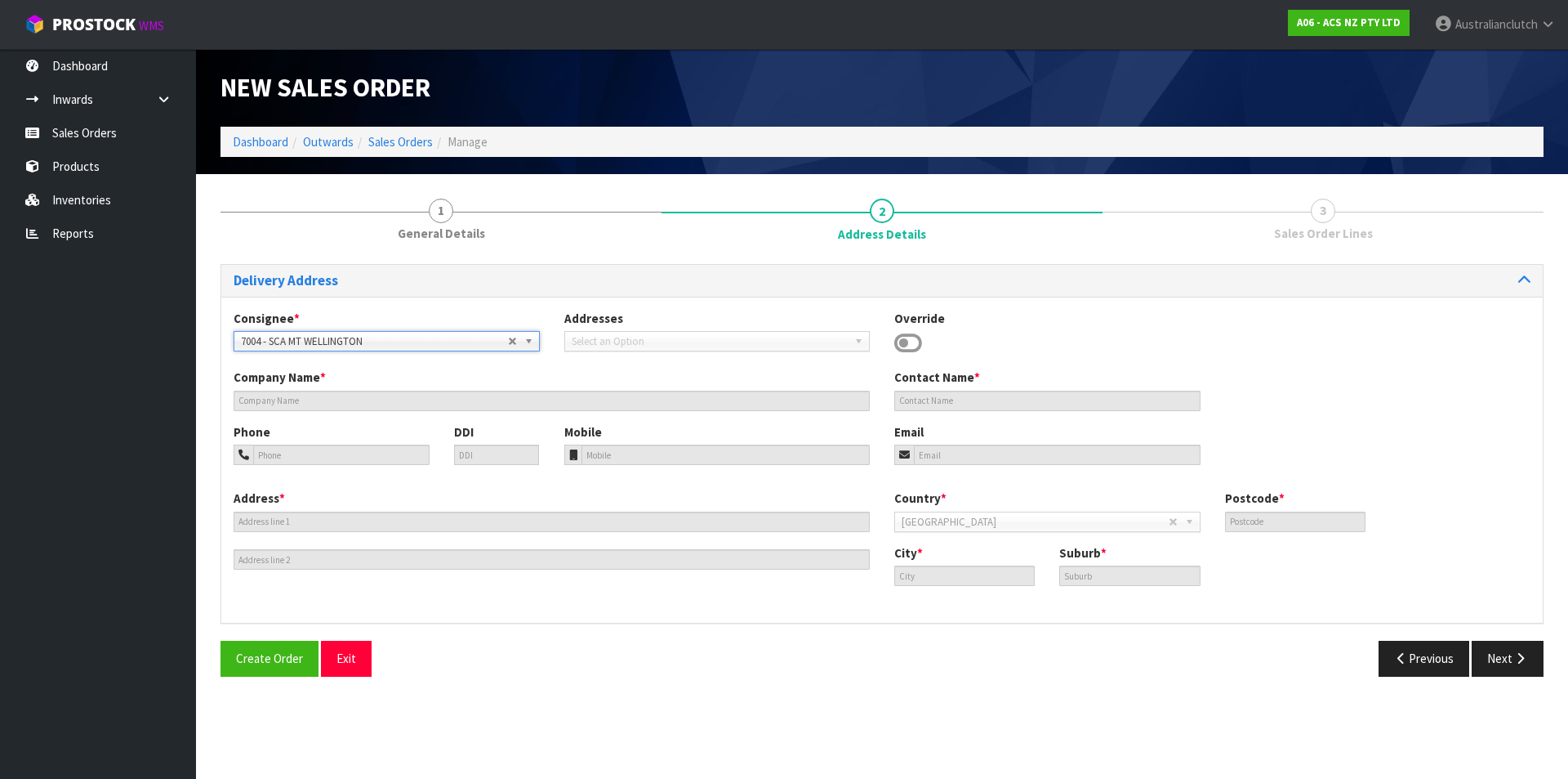
type input "SCA MT WELLINGTON"
type input "09 5746435"
type input "[EMAIL_ADDRESS][DOMAIN_NAME]"
type input "43 MT [GEOGRAPHIC_DATA]"
type input "1060"
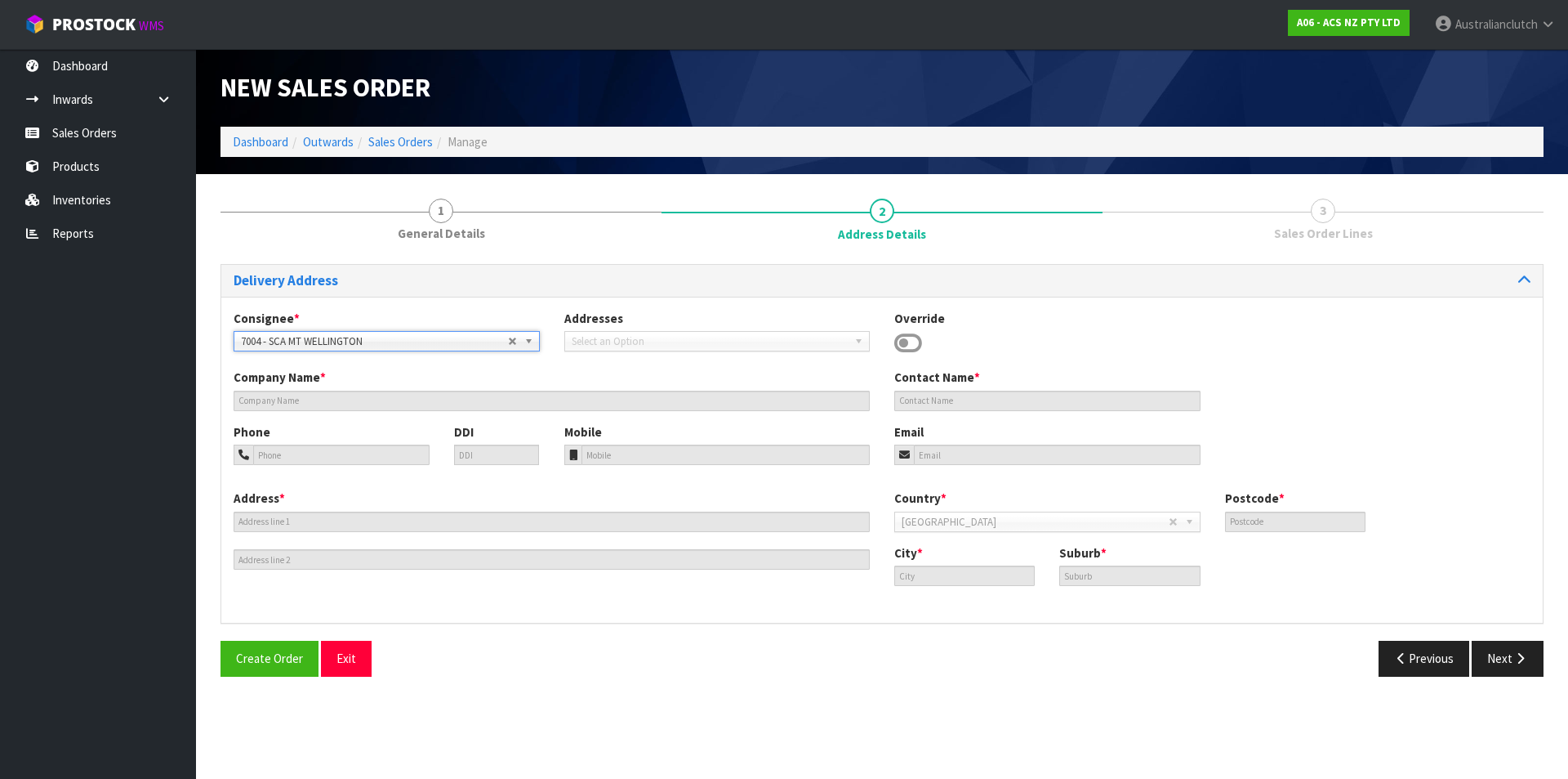
type input "[GEOGRAPHIC_DATA]"
click at [1518, 657] on icon "button" at bounding box center [1520, 658] width 16 height 13
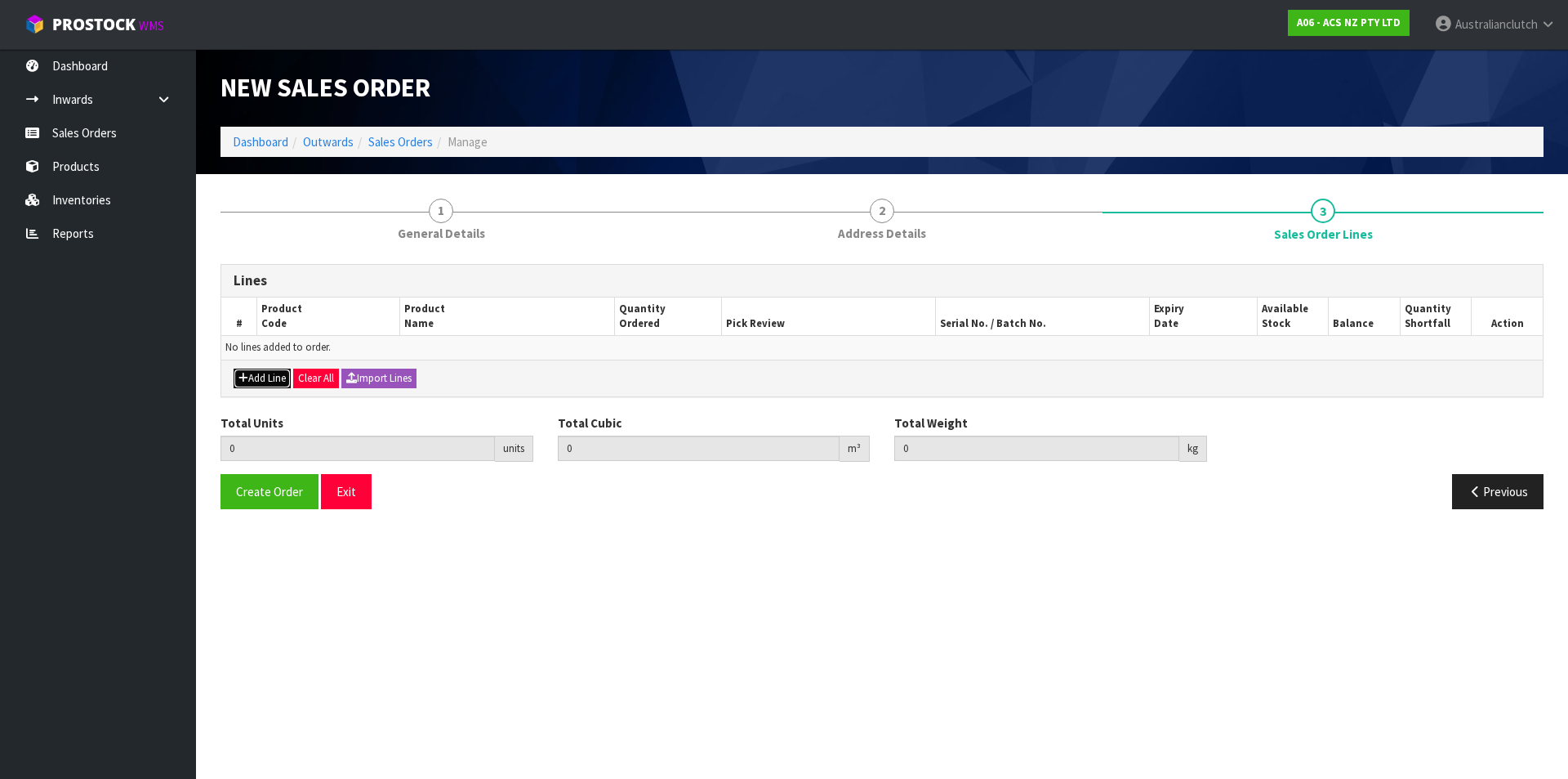
click at [263, 374] on button "Add Line" at bounding box center [262, 377] width 57 height 19
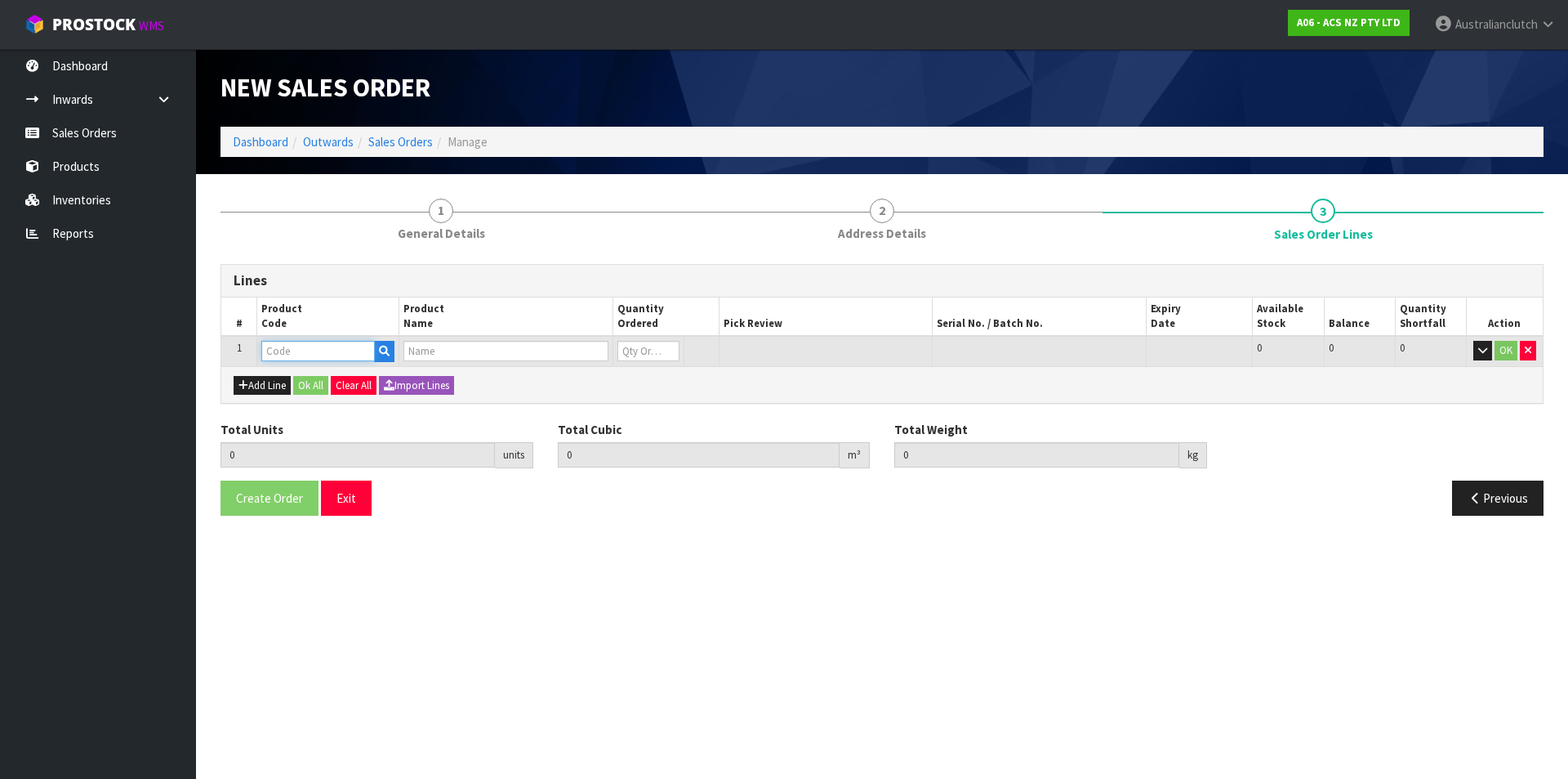
click at [291, 348] on input "text" at bounding box center [319, 351] width 114 height 20
type input "CLCGM009"
type input "0.000000"
type input "0.000"
type input "CLUTCH CABLE COMMODORE VN-VS V8"
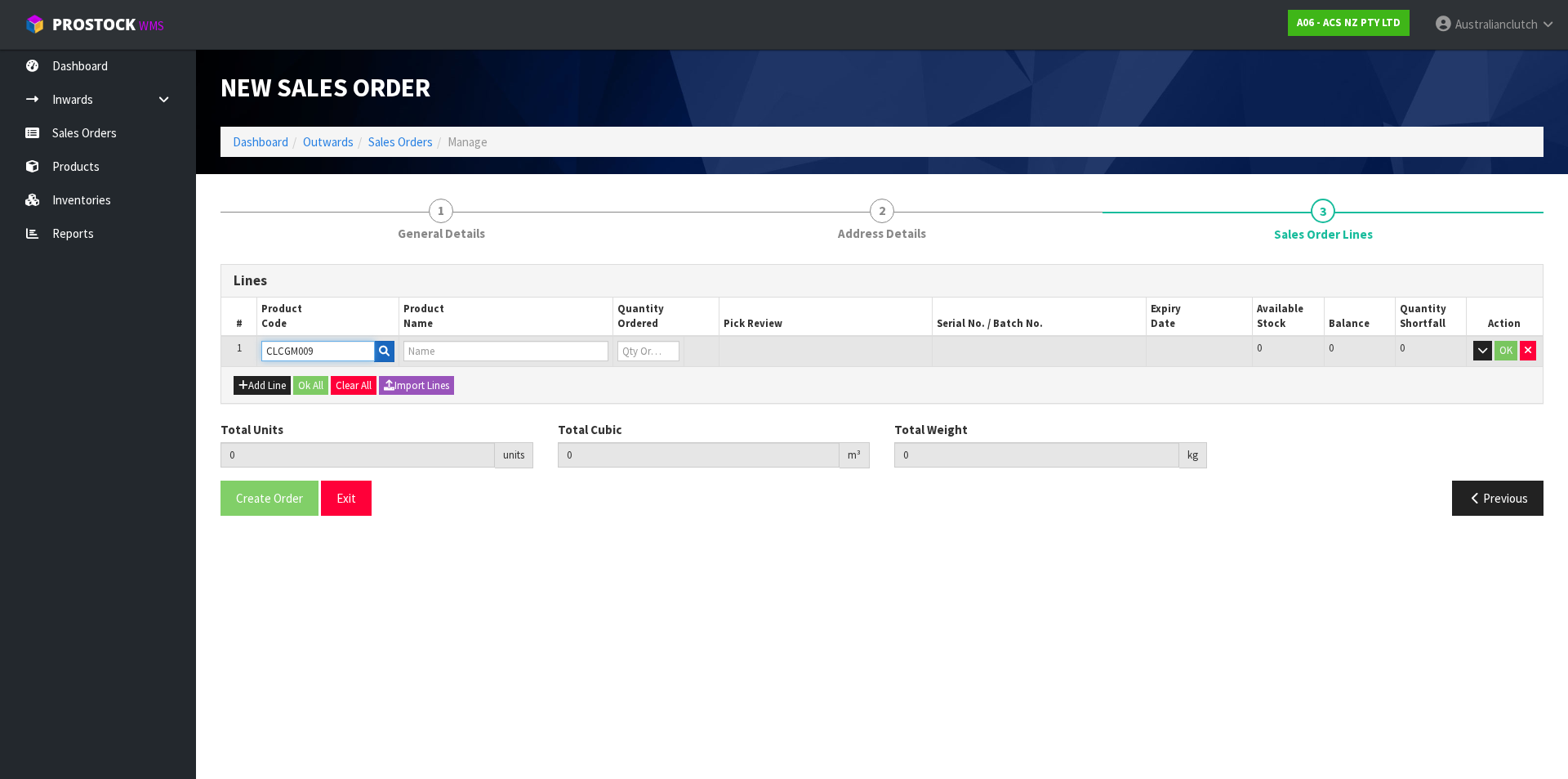
type input "0"
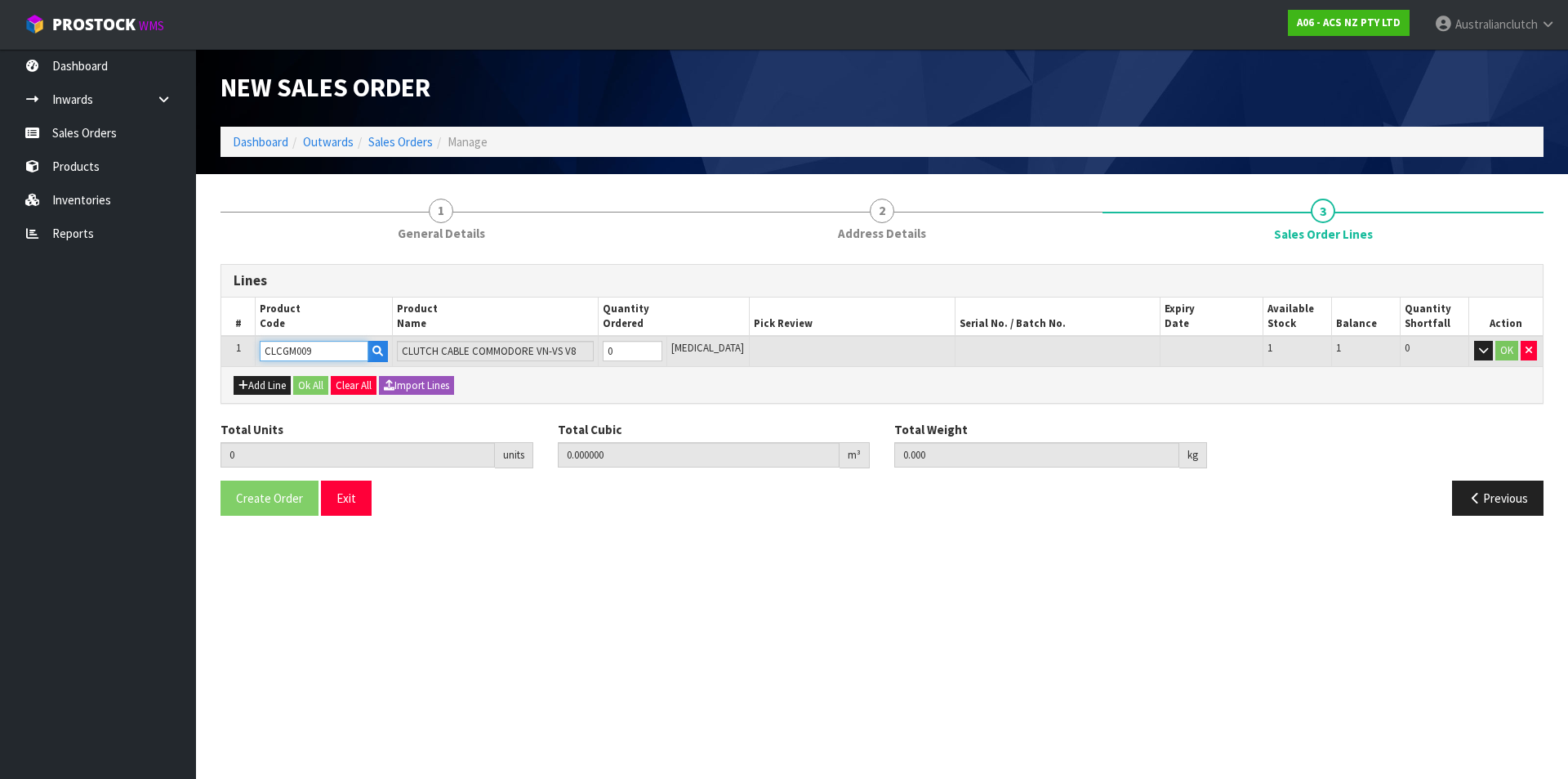
type input "CLCGM009"
type input "1"
type input "0.0056"
type input "0.55"
type input "1"
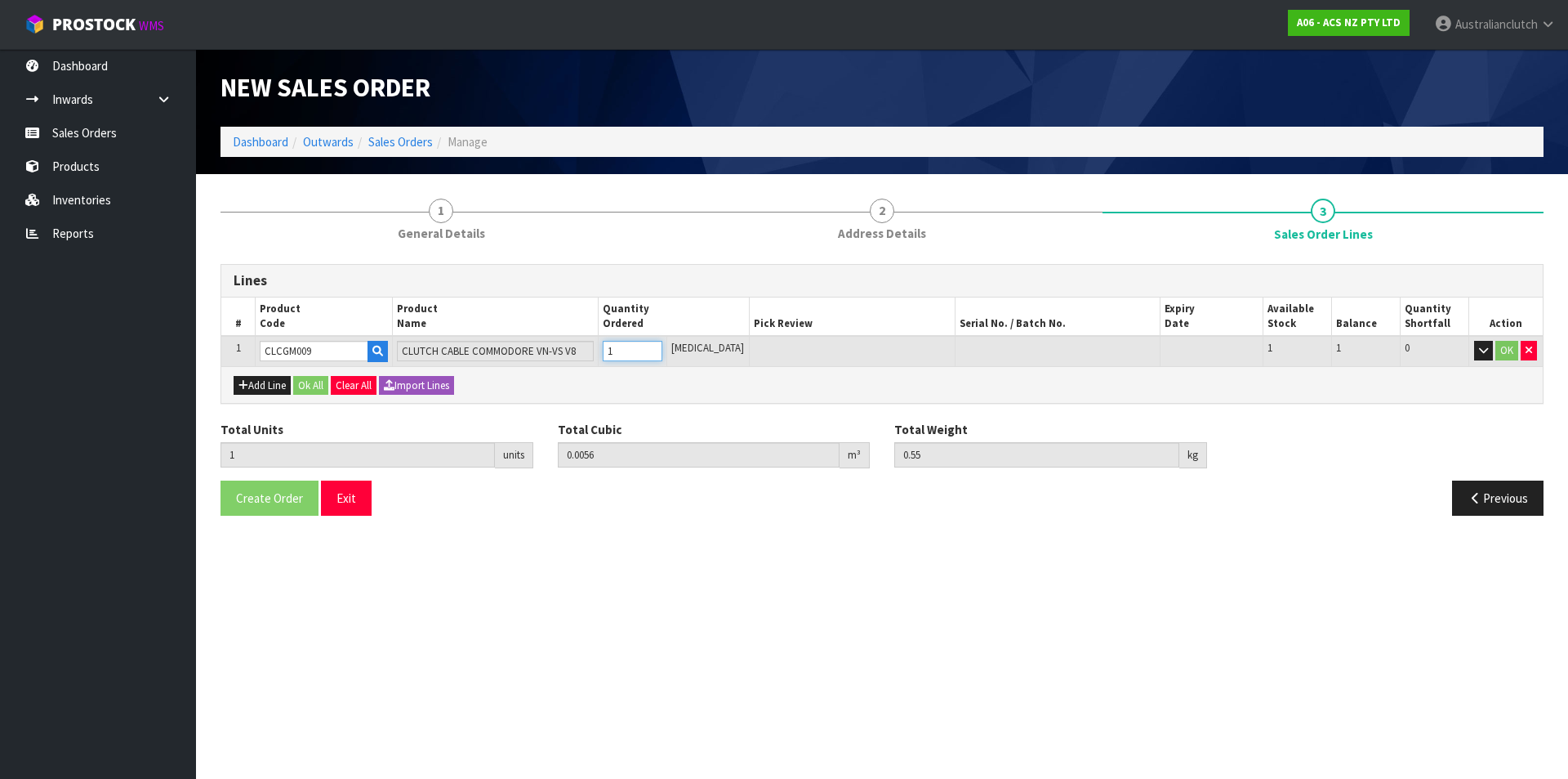
click at [662, 346] on input "1" at bounding box center [632, 351] width 59 height 20
click at [1501, 348] on button "OK" at bounding box center [1506, 350] width 23 height 19
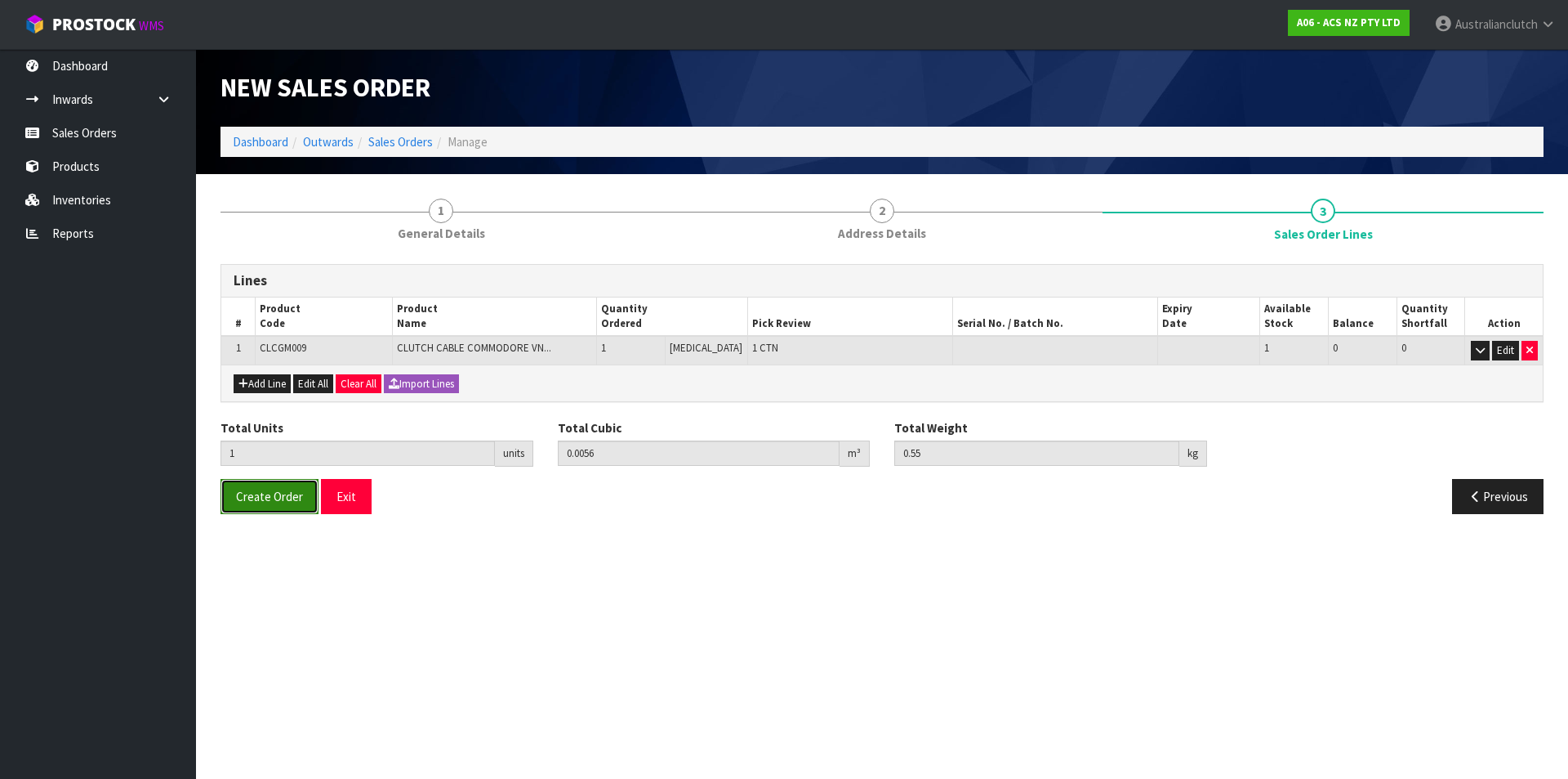
click at [263, 503] on span "Create Order" at bounding box center [269, 496] width 67 height 16
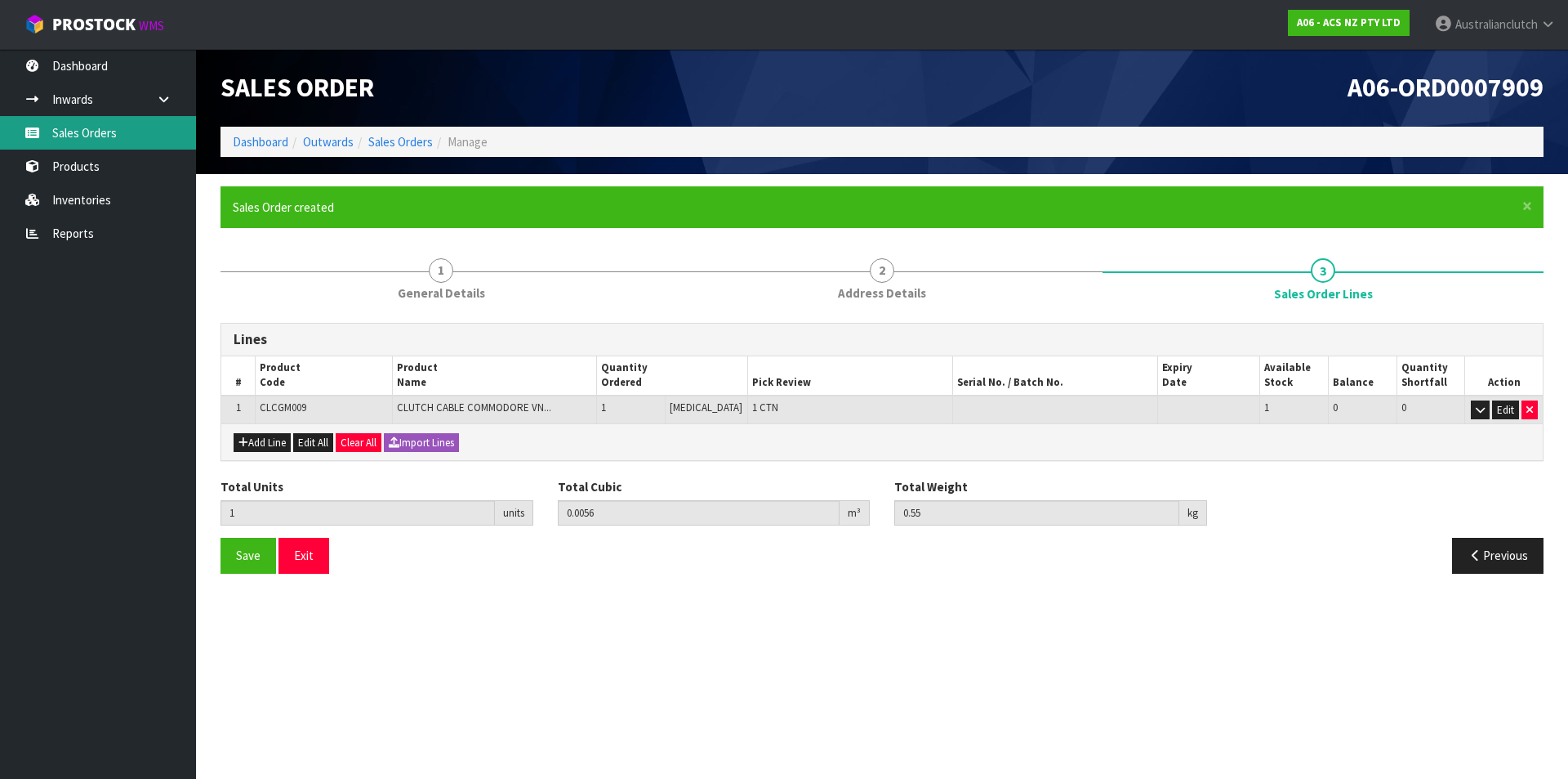
click at [146, 128] on link "Sales Orders" at bounding box center [98, 133] width 196 height 33
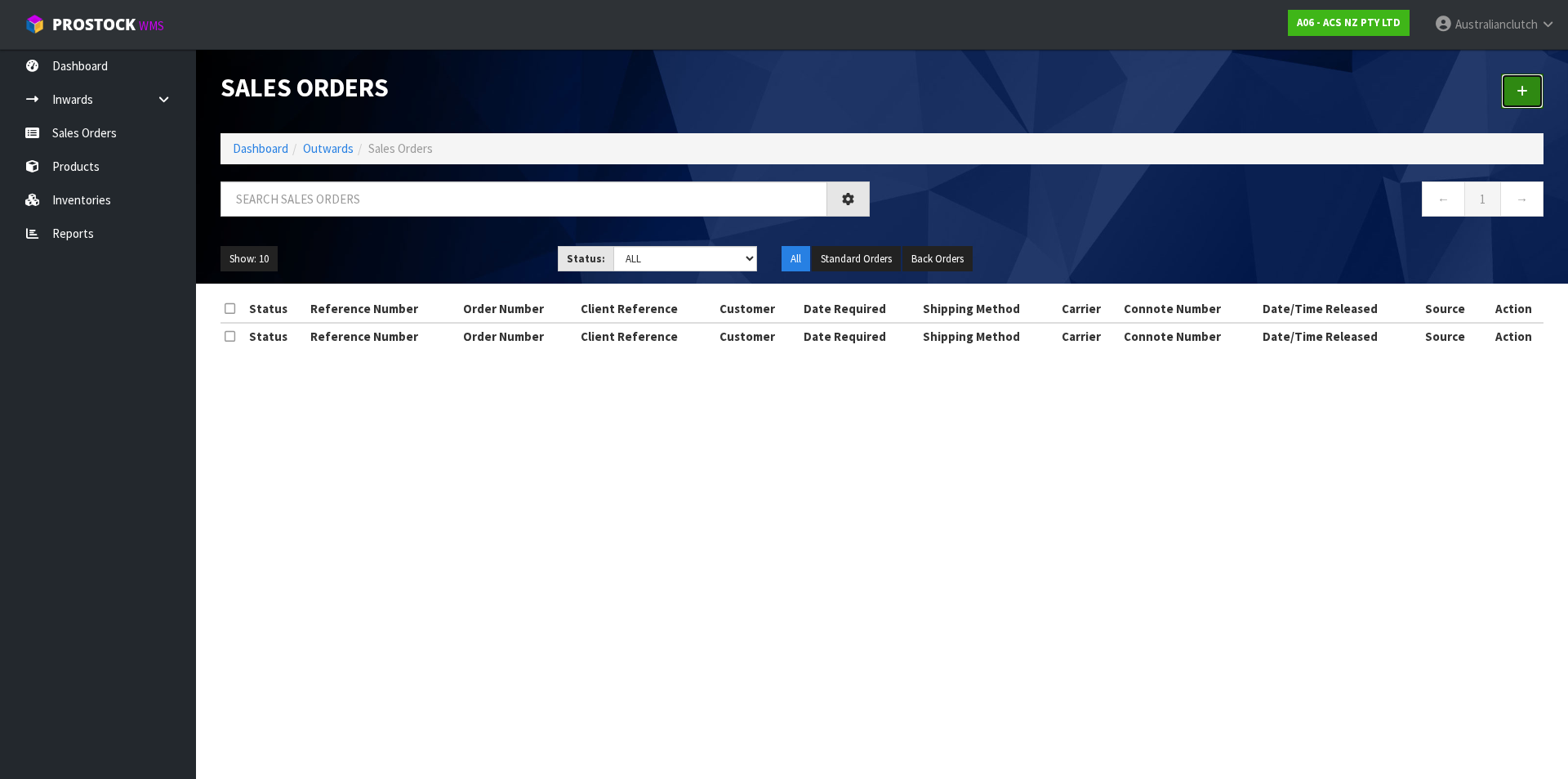
click at [1528, 94] on link at bounding box center [1522, 91] width 43 height 35
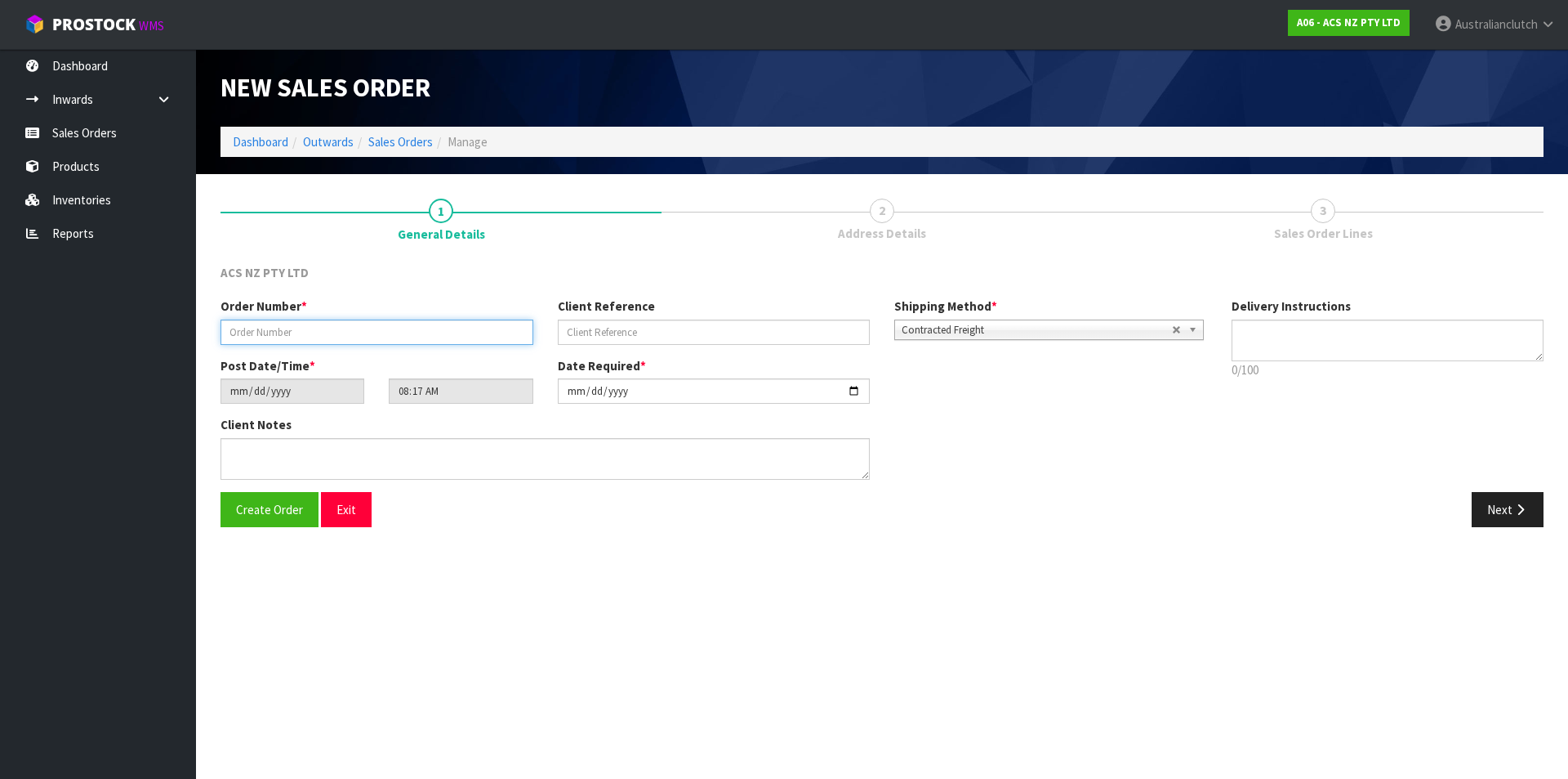
click at [315, 338] on input "text" at bounding box center [377, 332] width 313 height 25
type input "208289.1"
drag, startPoint x: 672, startPoint y: 318, endPoint x: 671, endPoint y: 326, distance: 8.1
click at [672, 318] on div "Client Reference" at bounding box center [713, 321] width 337 height 47
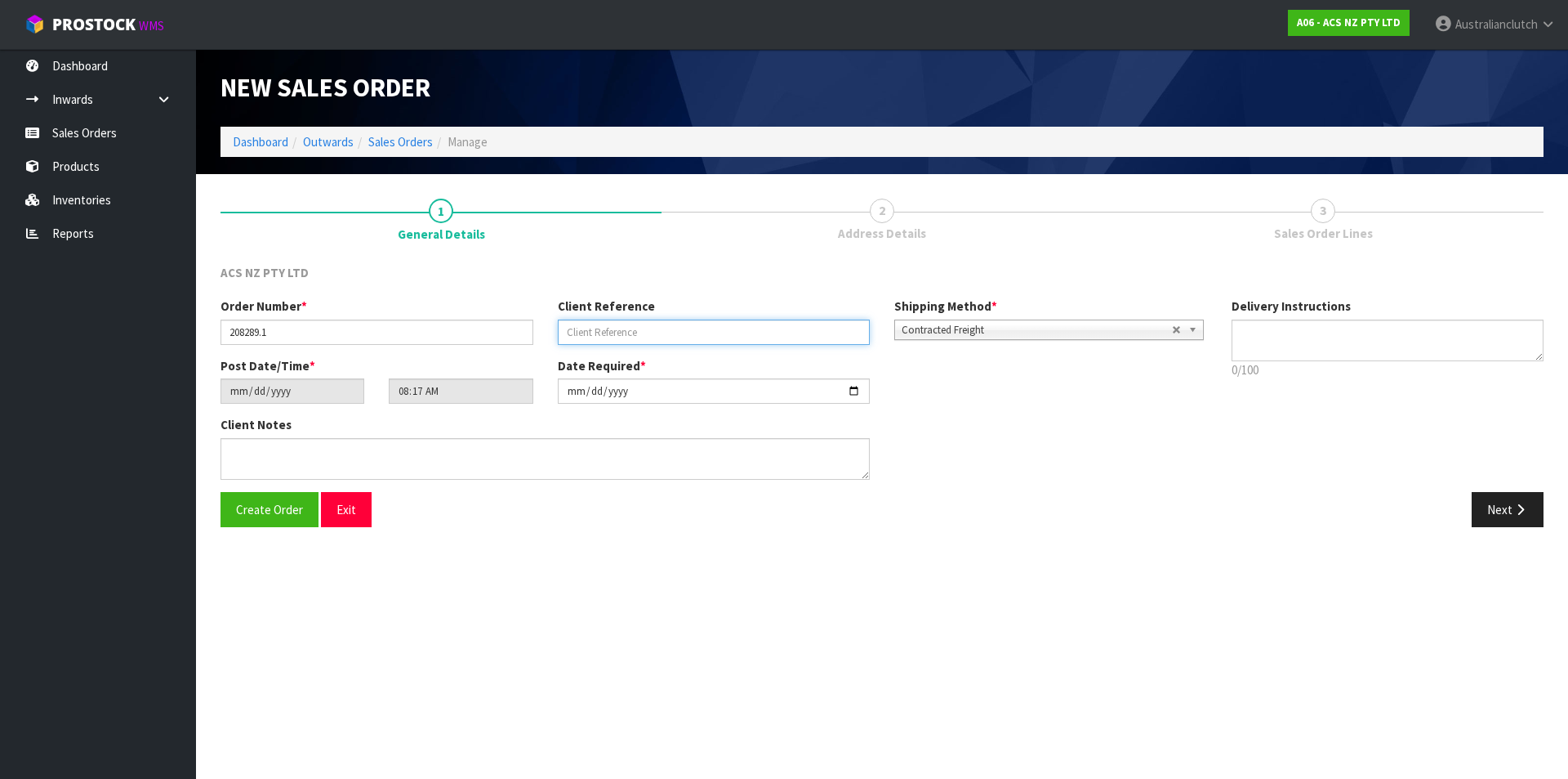
click at [671, 326] on input "text" at bounding box center [714, 332] width 313 height 25
paste input "NS024829"
type input "NS024829"
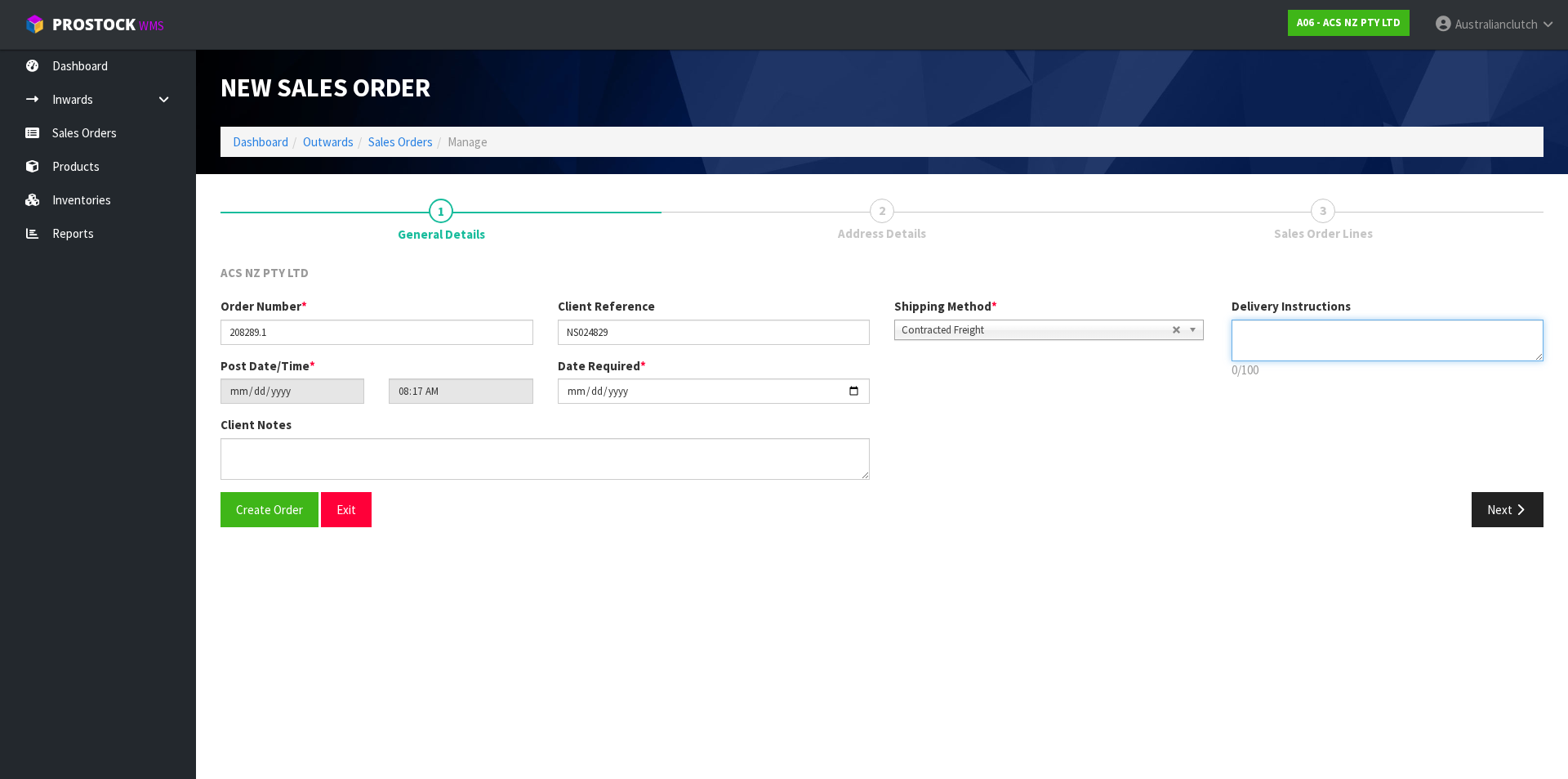
drag, startPoint x: 1444, startPoint y: 336, endPoint x: 1453, endPoint y: 331, distance: 10.3
click at [1446, 335] on textarea at bounding box center [1388, 341] width 313 height 42
type textarea "NZC PLEASE"
click at [1508, 520] on button "Next" at bounding box center [1508, 510] width 72 height 35
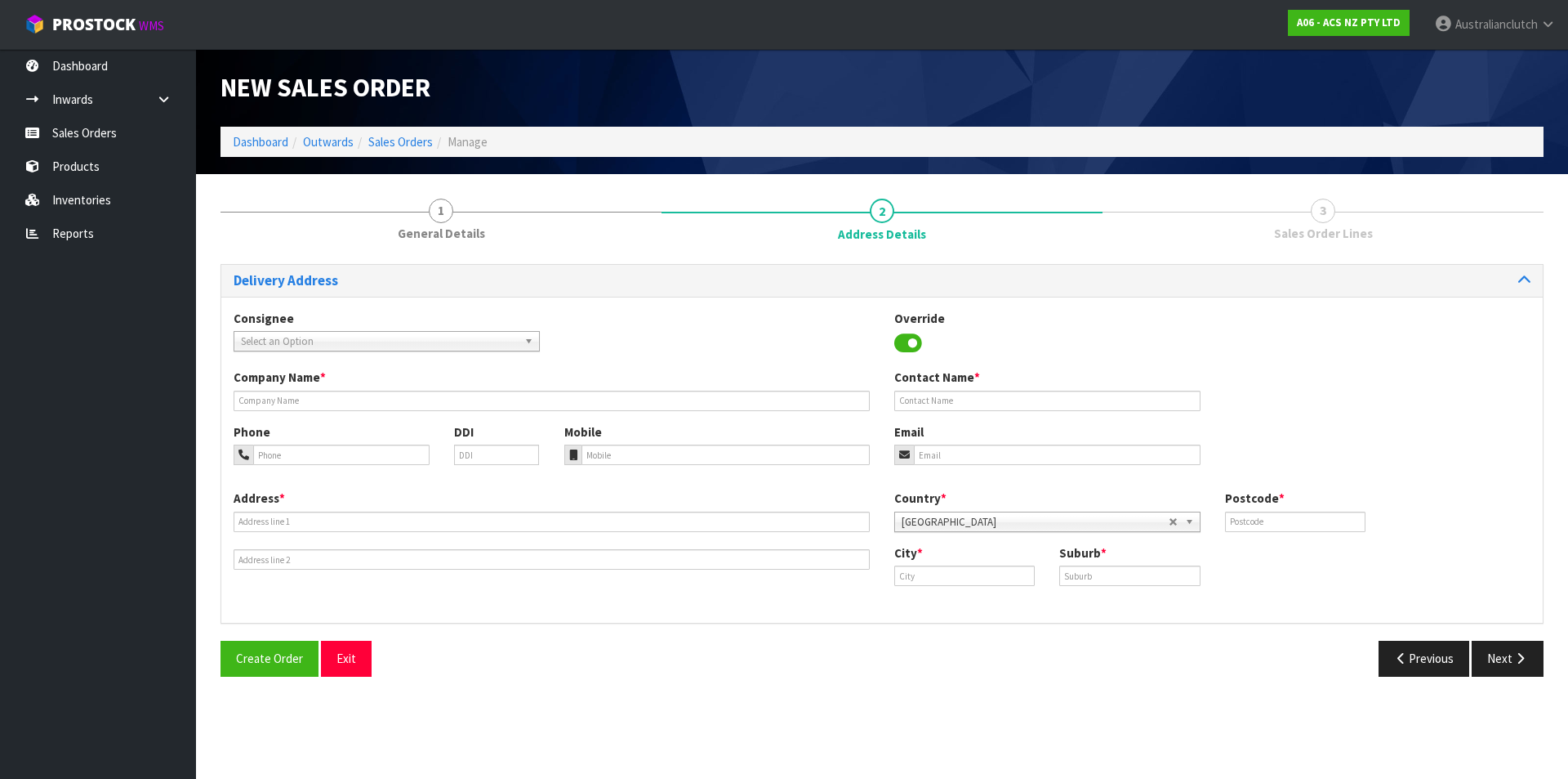
click at [345, 338] on span "Select an Option" at bounding box center [379, 341] width 277 height 19
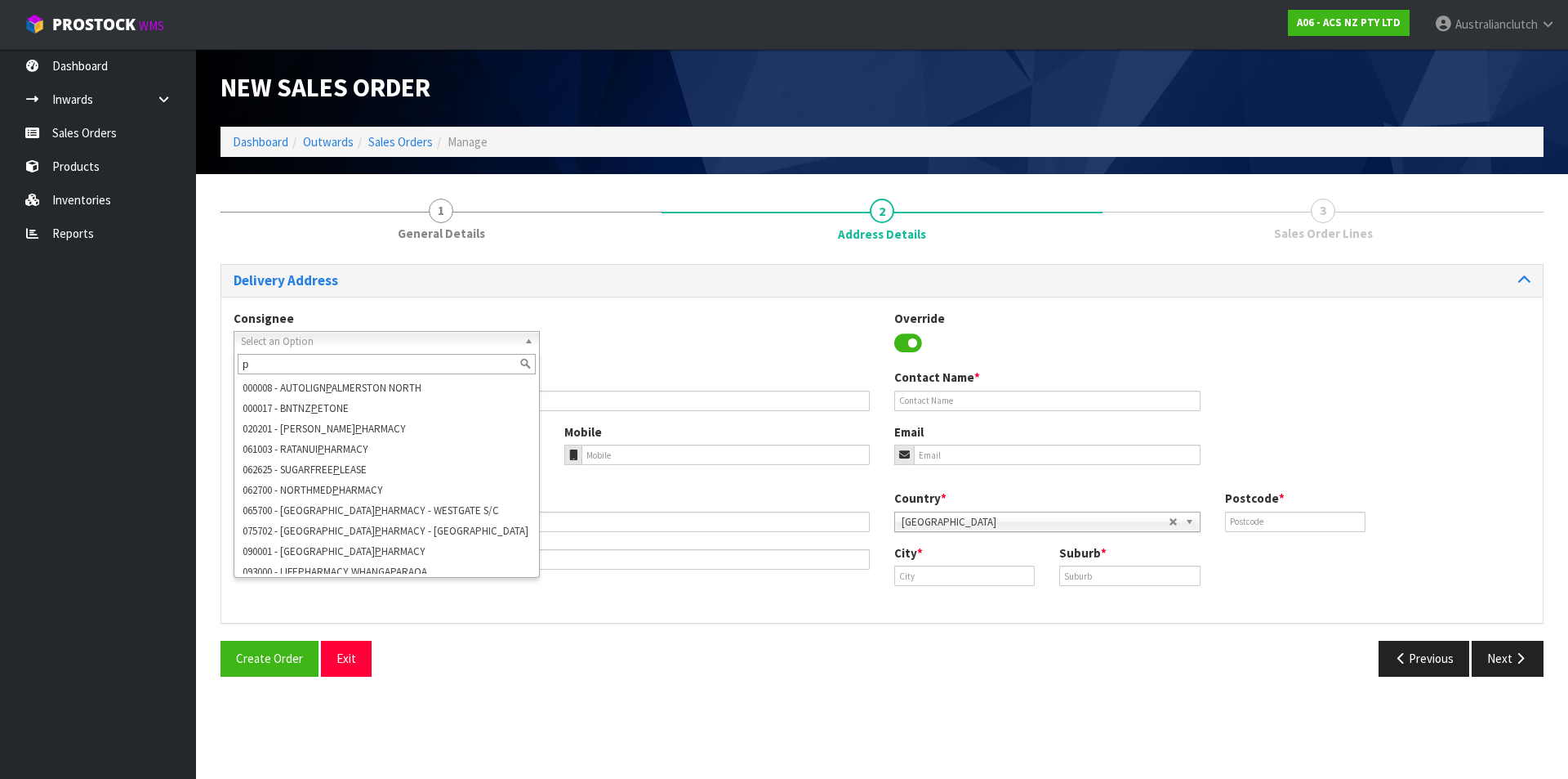
type input "p"
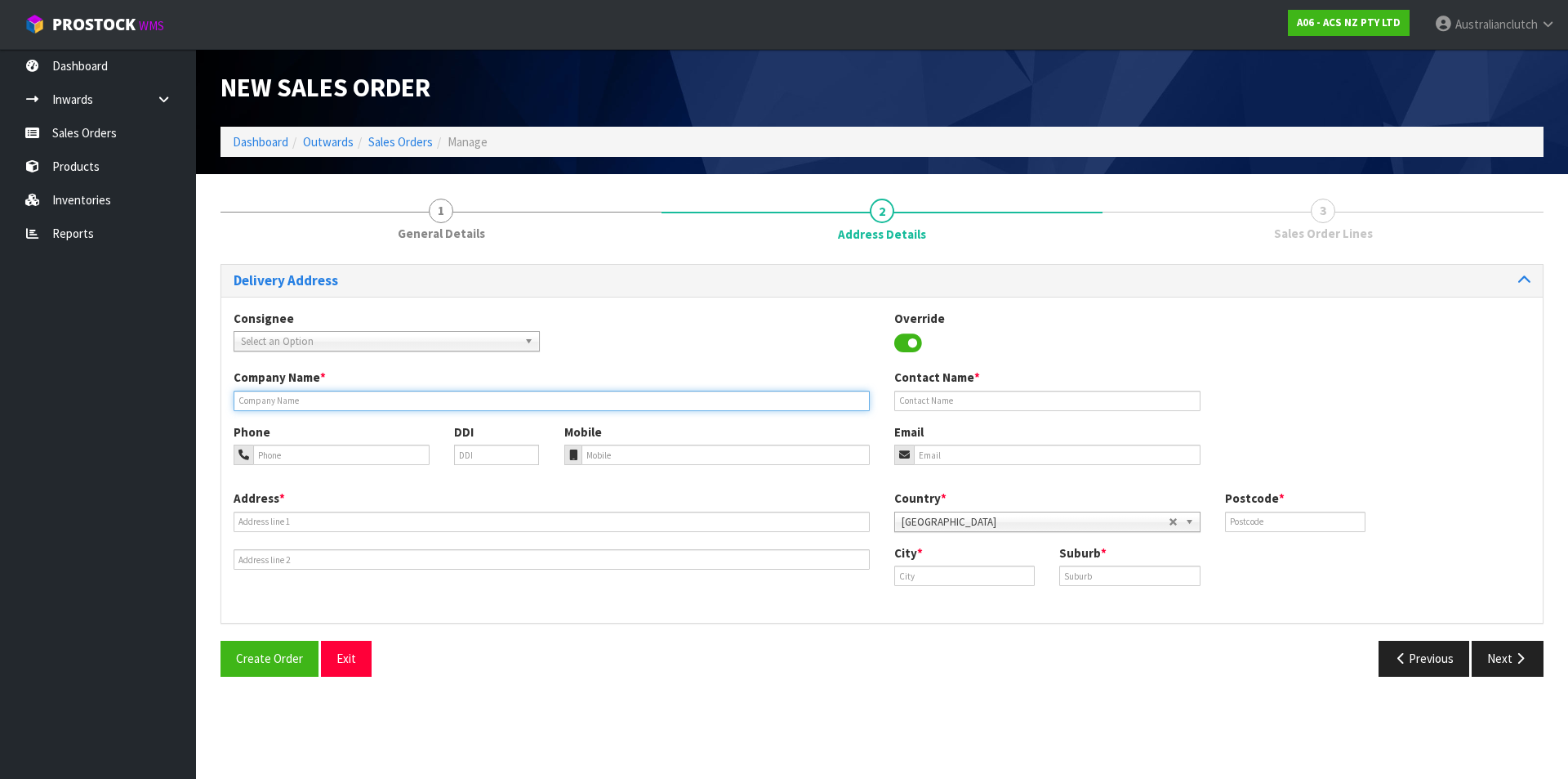
click at [353, 408] on input "text" at bounding box center [551, 401] width 636 height 20
paste input "PARTMASTER NZ ([GEOGRAPHIC_DATA])"
type input "PARTMASTER NZ ([GEOGRAPHIC_DATA])"
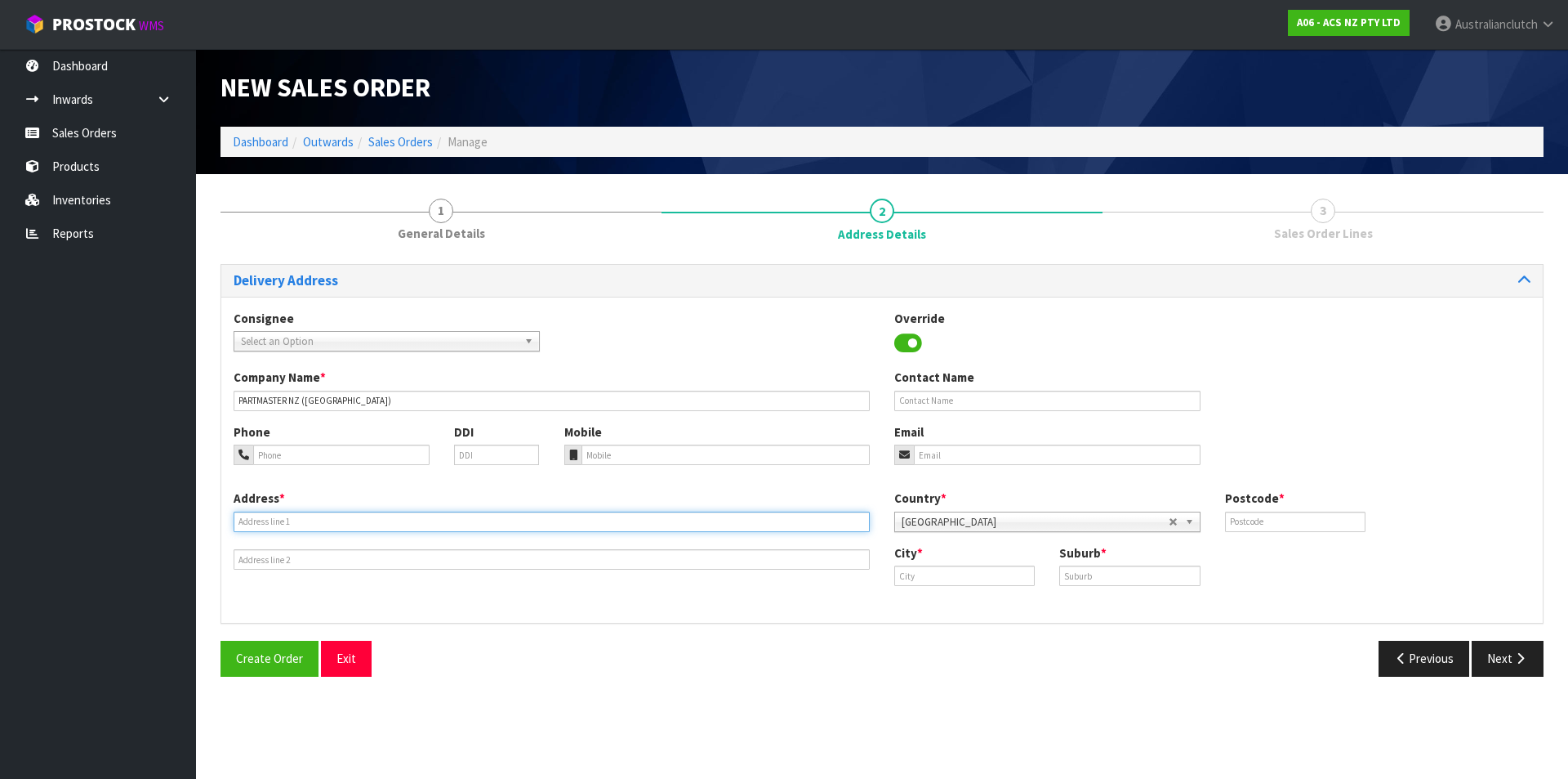
click at [636, 527] on input "text" at bounding box center [551, 521] width 636 height 20
paste input "[STREET_ADDRESS]"
type input "[STREET_ADDRESS]"
click at [1274, 531] on input "text" at bounding box center [1295, 521] width 140 height 20
type input "627"
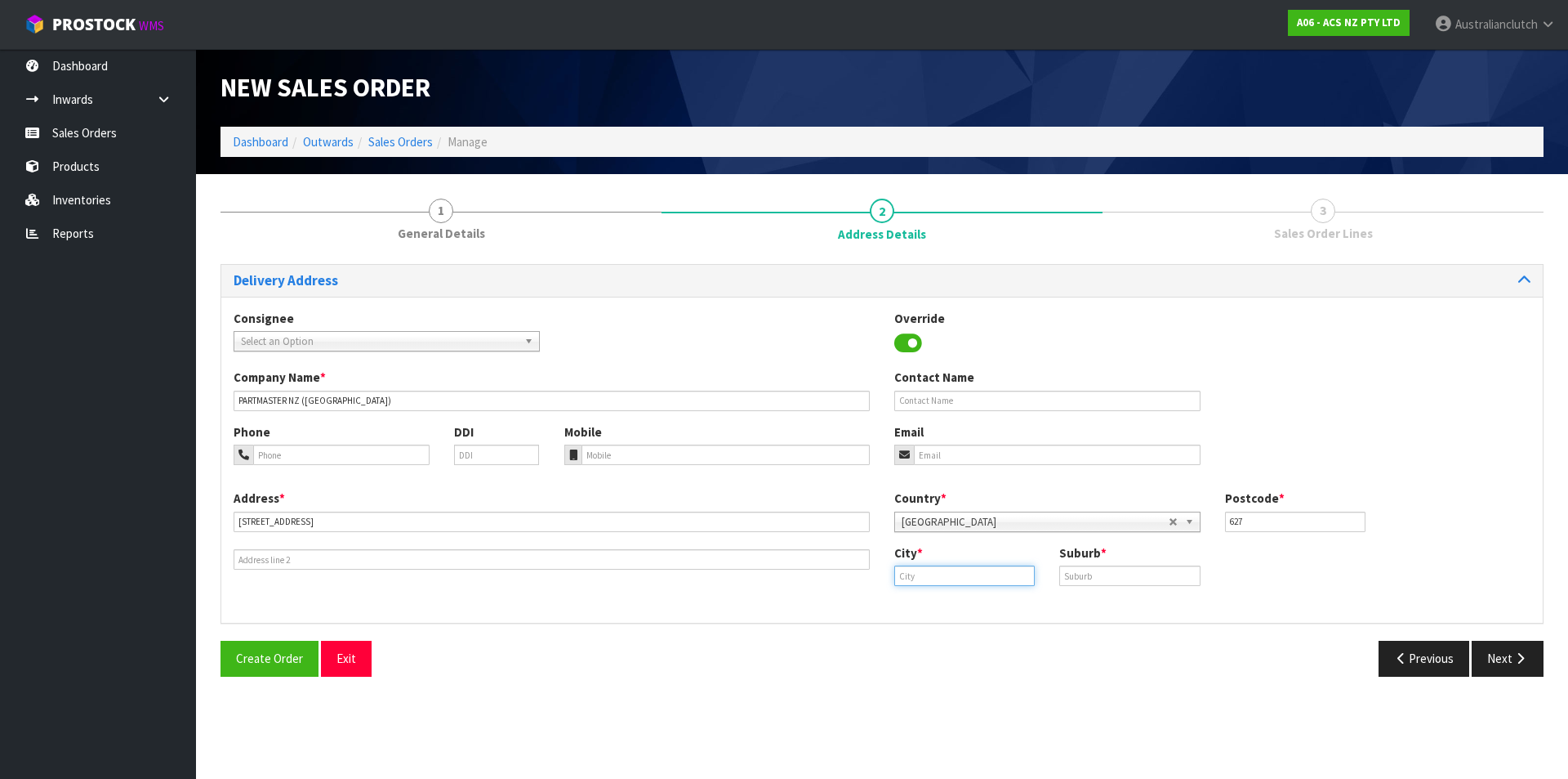
click at [1014, 578] on input "text" at bounding box center [964, 576] width 140 height 20
type input "[GEOGRAPHIC_DATA]"
type input "GLENFIELD"
drag, startPoint x: 1495, startPoint y: 650, endPoint x: 1151, endPoint y: 550, distance: 358.2
click at [1489, 649] on button "Next" at bounding box center [1508, 659] width 72 height 35
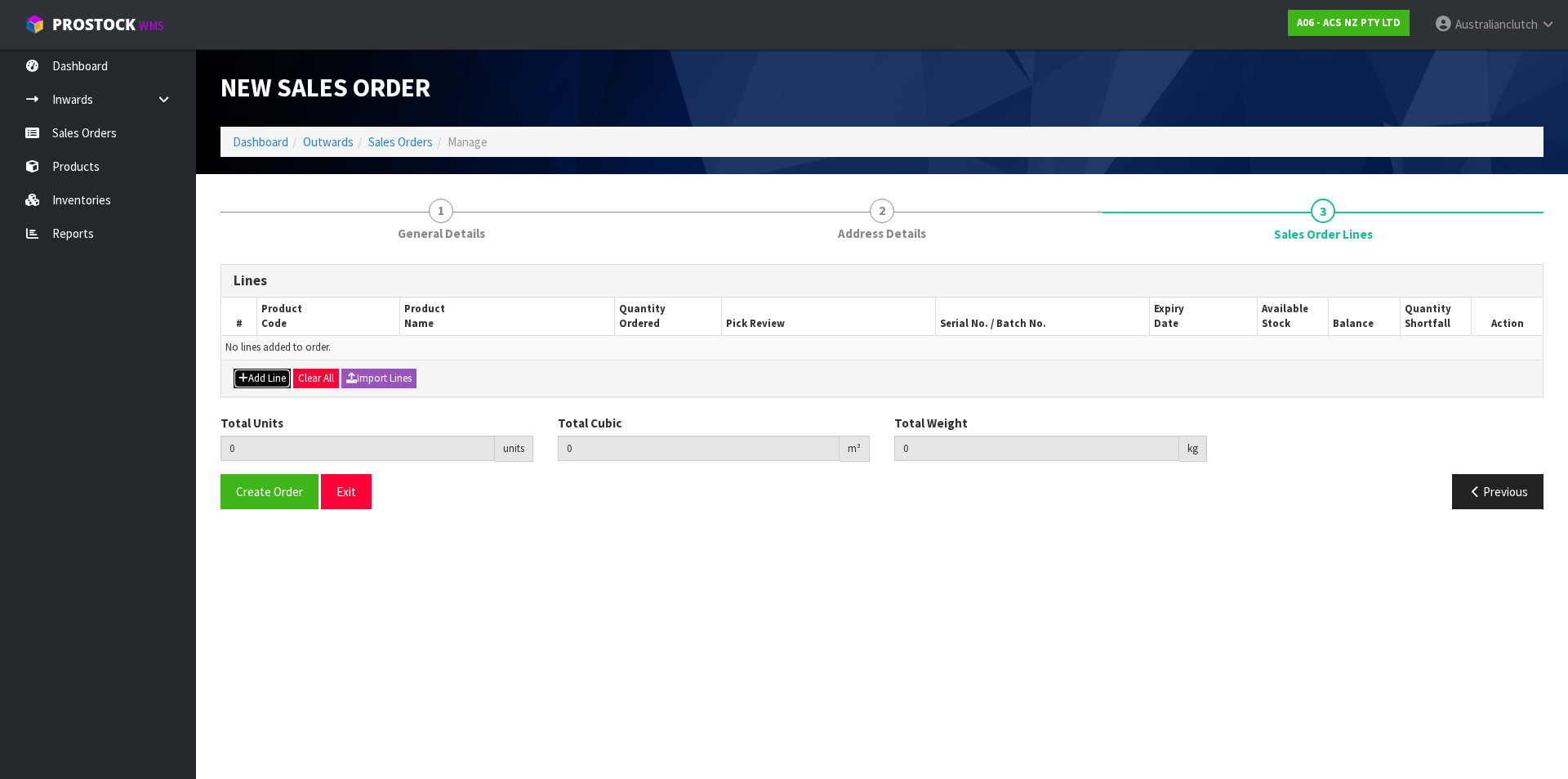
click at [275, 371] on button "Add Line" at bounding box center [262, 377] width 57 height 19
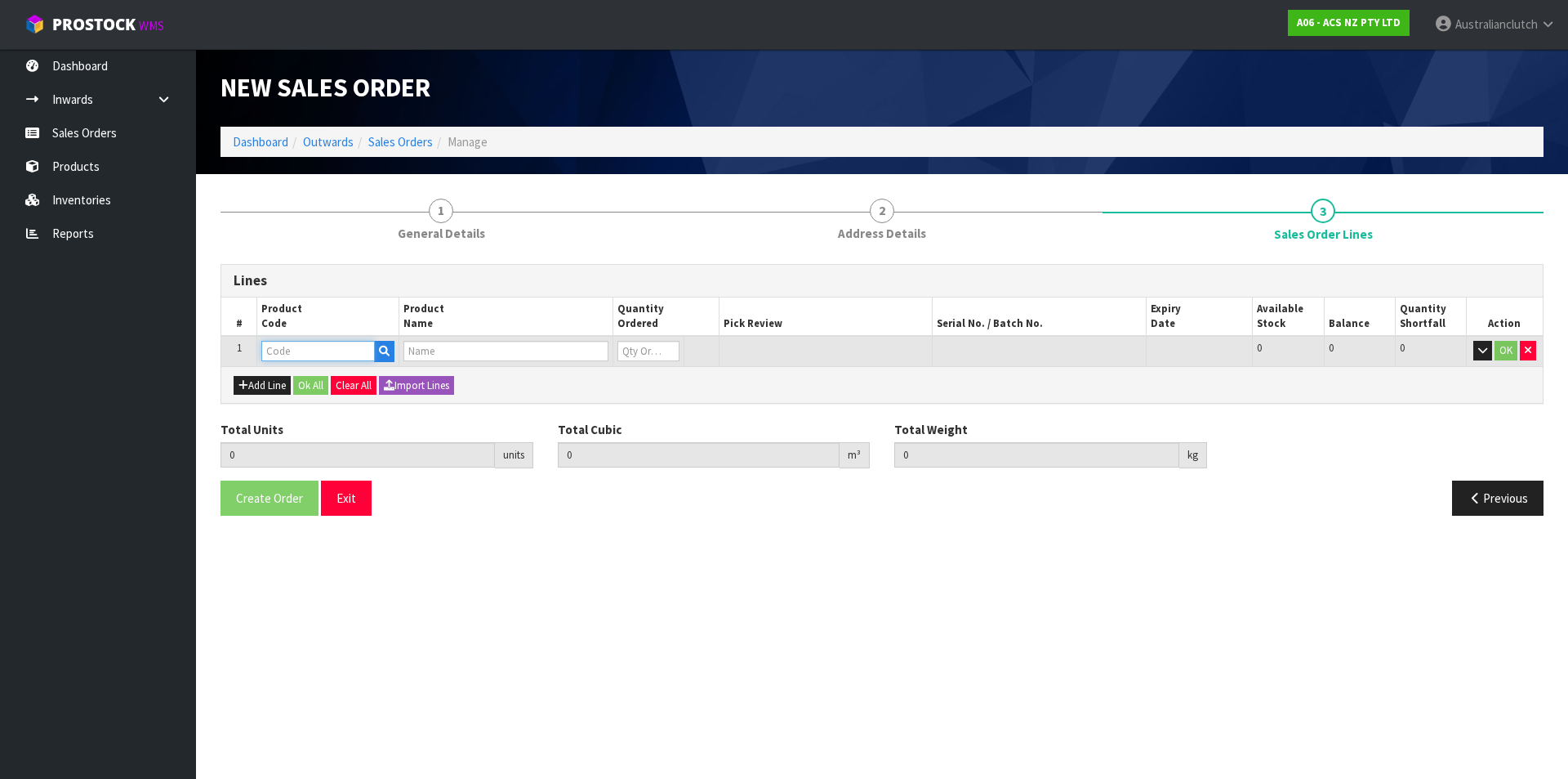
click at [281, 357] on input "text" at bounding box center [319, 351] width 114 height 20
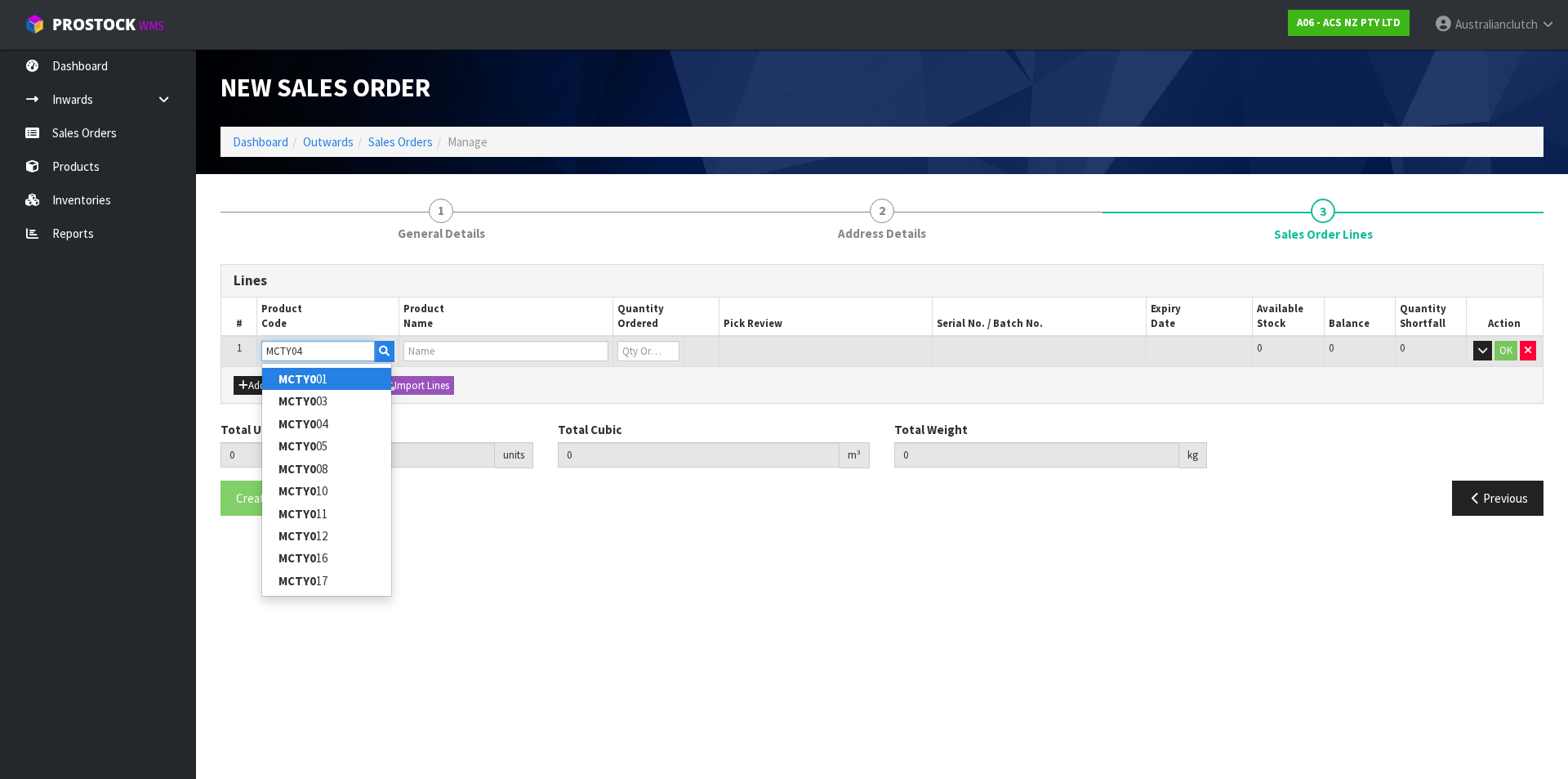
type input "MCTY044"
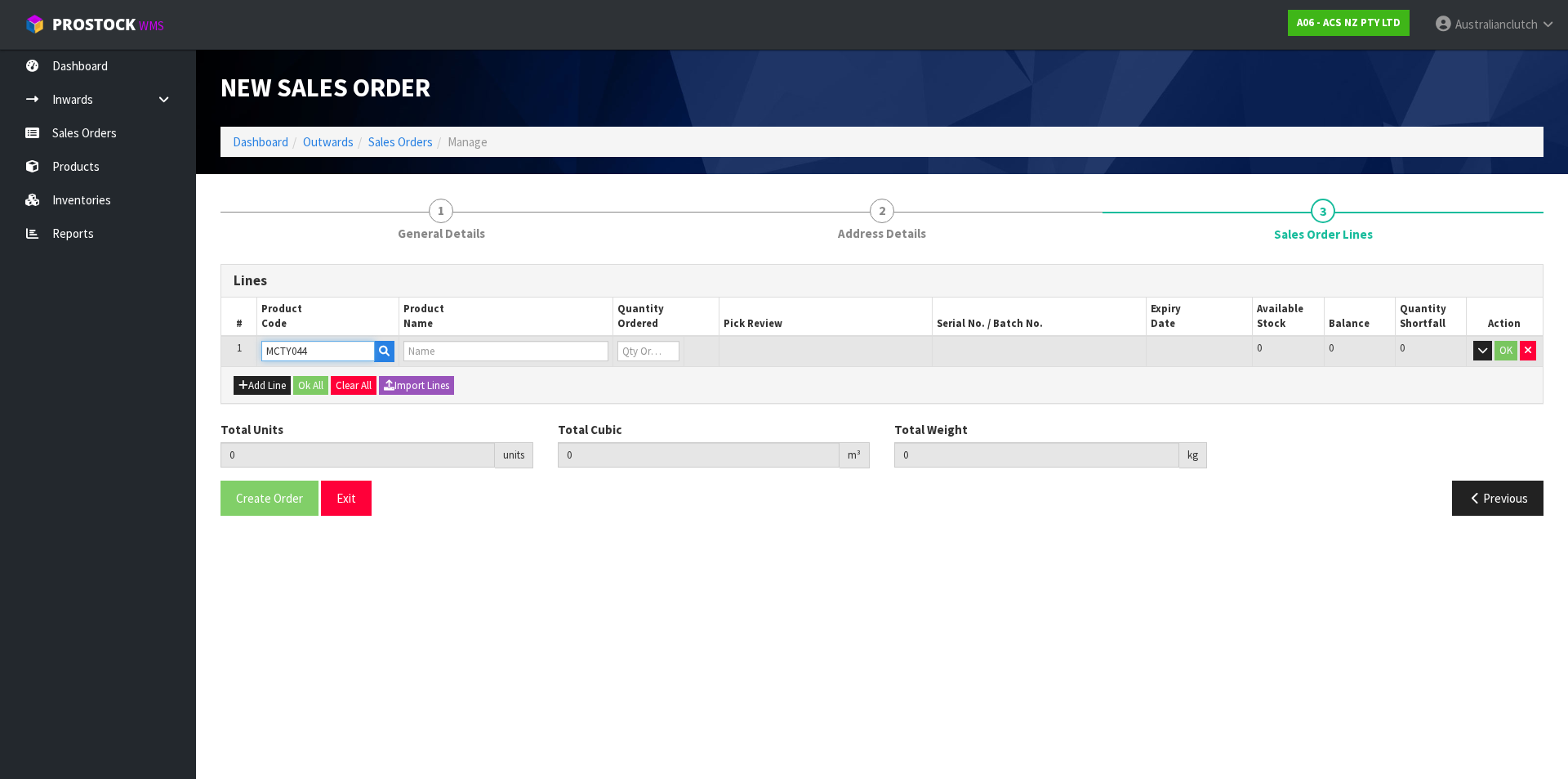
type input "0.000000"
type input "0.000"
type input "CLUTCH M/CYL TOYOTA 16.50MM"
type input "0"
type input "MCTY044"
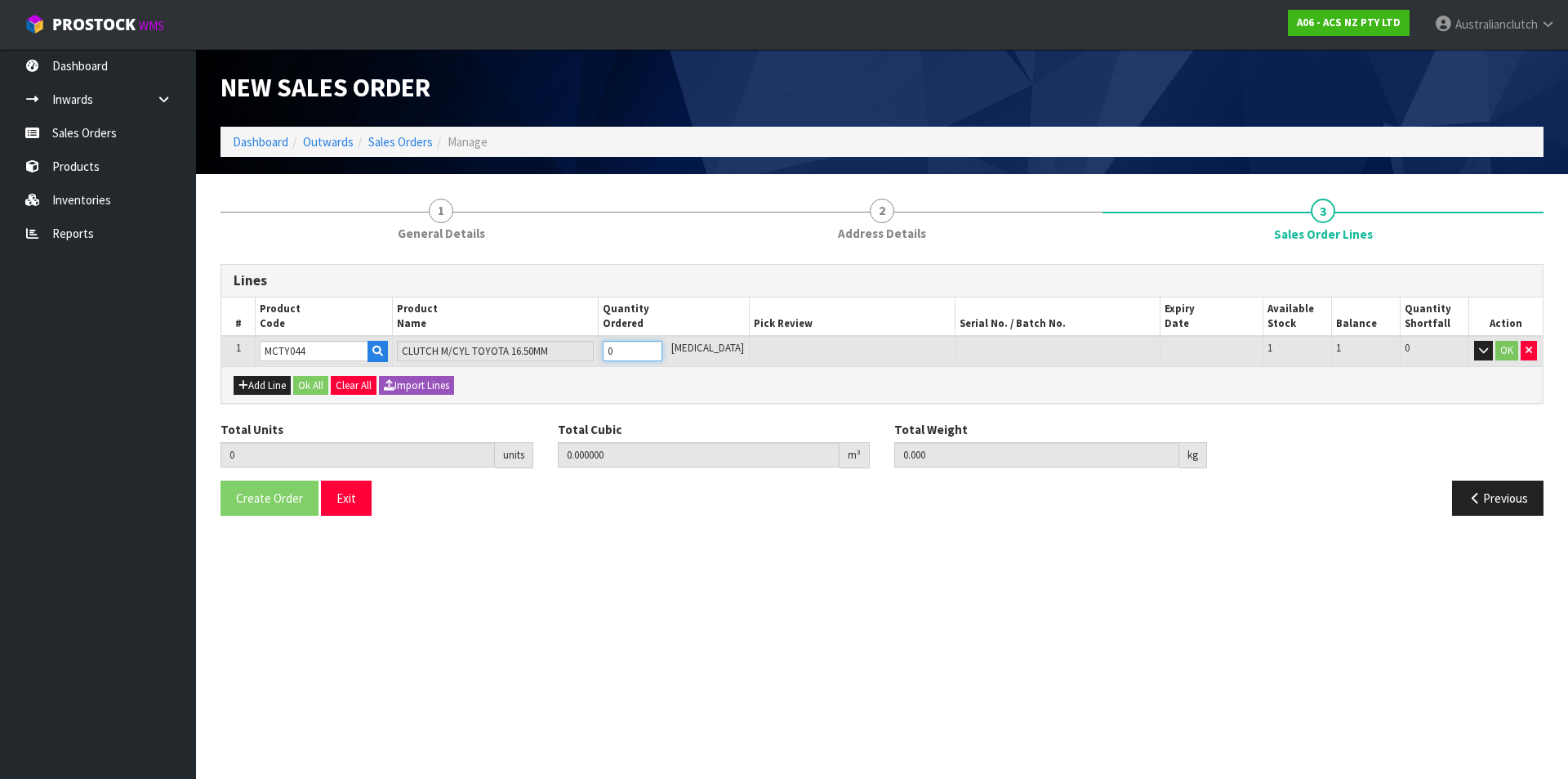
type input "1"
type input "0.002981"
type input "0.4"
type input "1"
click at [662, 346] on input "1" at bounding box center [632, 351] width 59 height 20
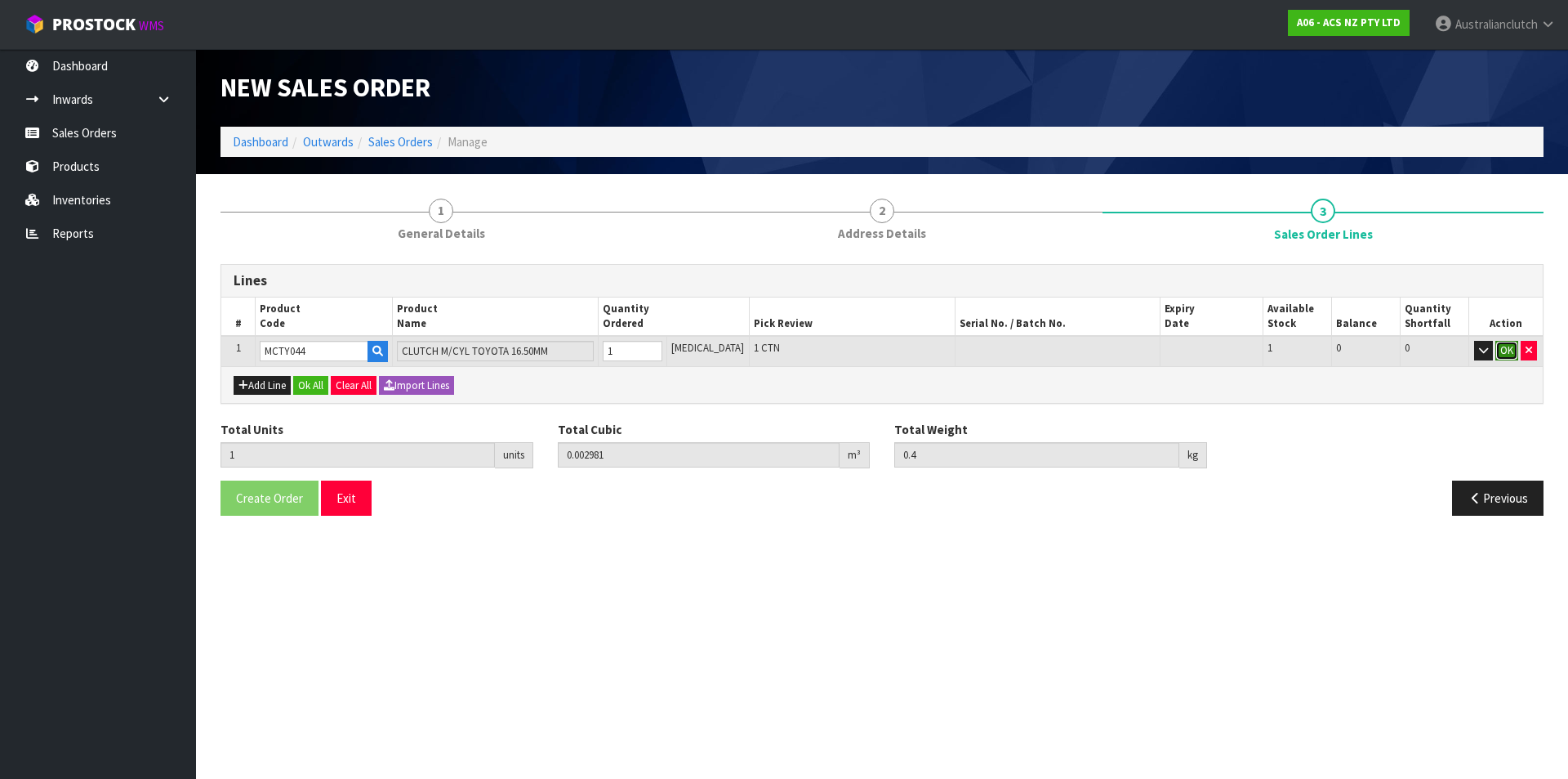
click at [1505, 356] on button "OK" at bounding box center [1506, 350] width 23 height 19
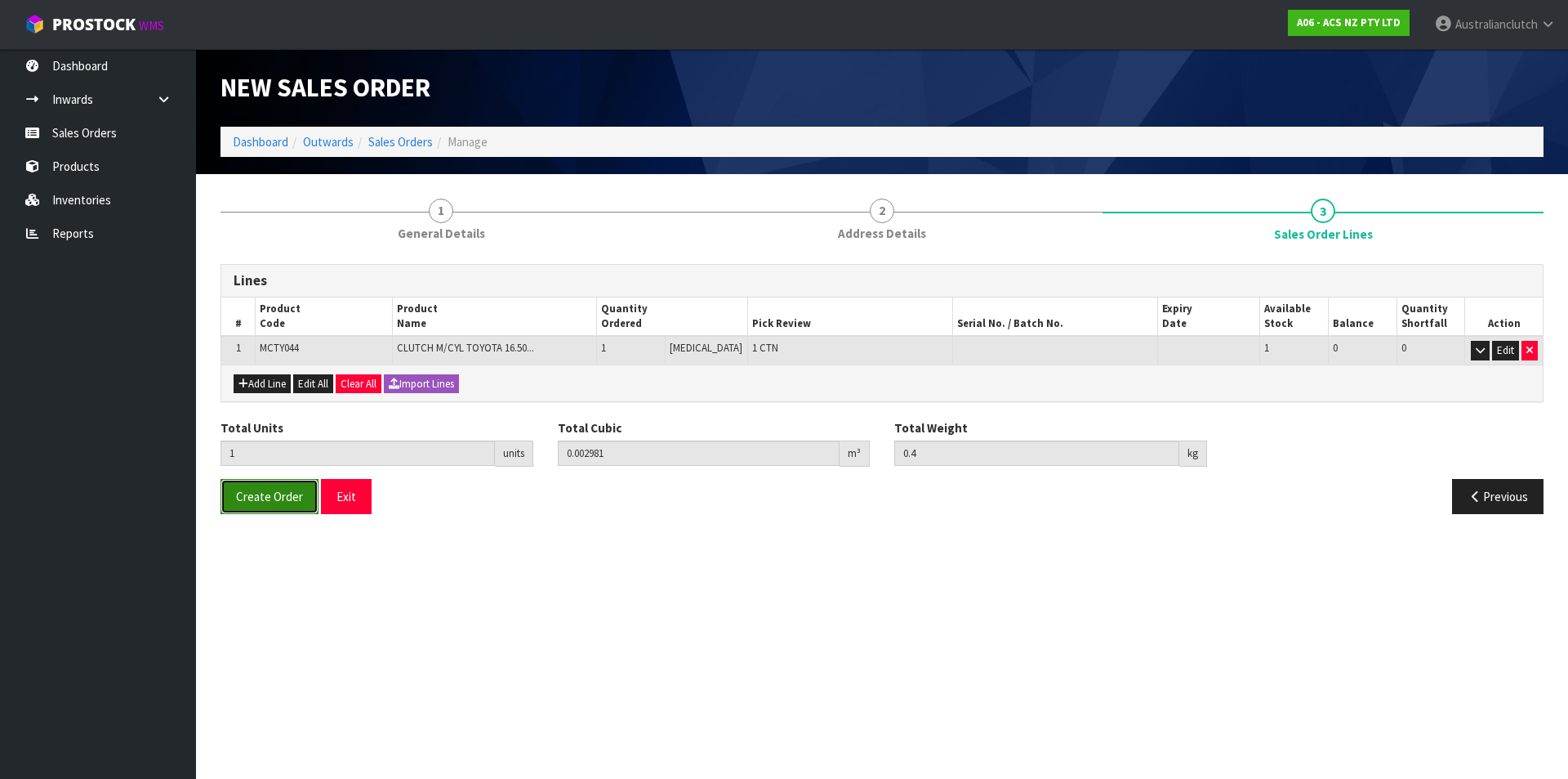
click at [263, 484] on button "Create Order" at bounding box center [269, 496] width 98 height 35
